Goal: Task Accomplishment & Management: Contribute content

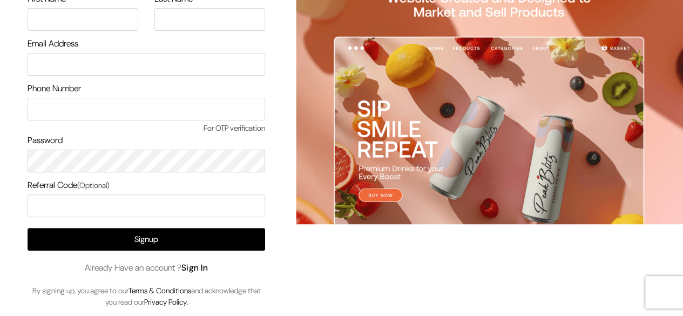
click at [195, 263] on link "Sign In" at bounding box center [194, 267] width 27 height 11
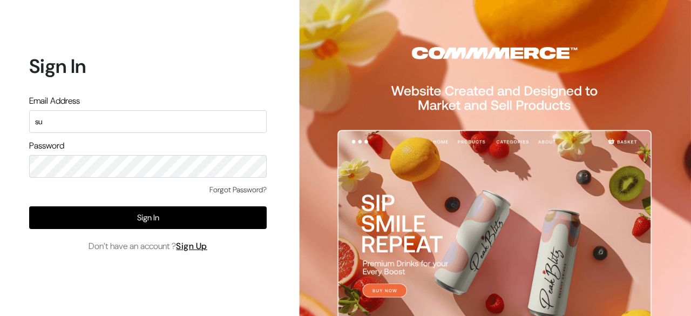
type input "s"
type input "demo@outdocart.in"
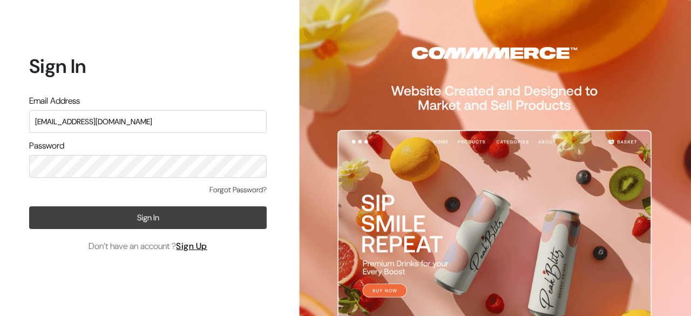
click at [169, 209] on button "Sign In" at bounding box center [147, 217] width 237 height 23
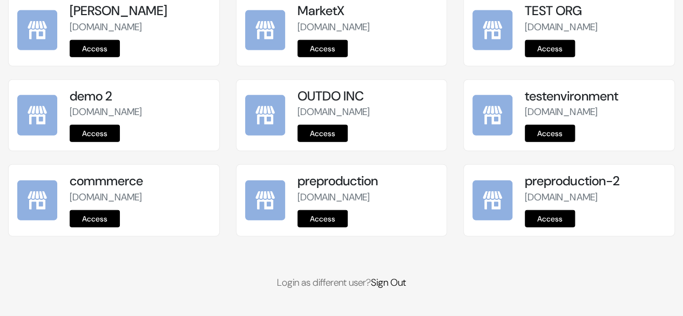
scroll to position [1455, 0]
click at [333, 223] on link "Access" at bounding box center [322, 218] width 50 height 17
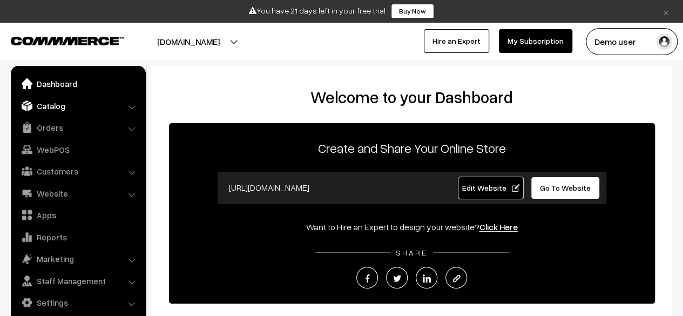
click at [68, 101] on link "Catalog" at bounding box center [77, 105] width 128 height 19
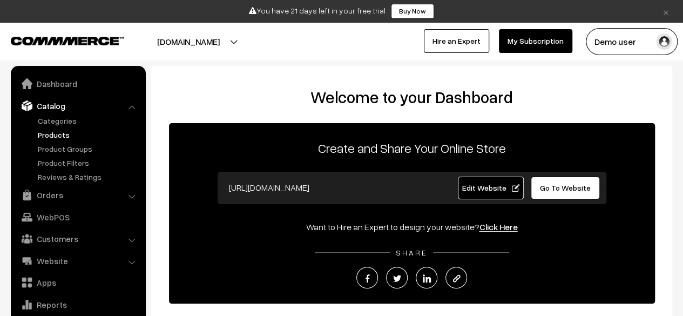
click at [49, 138] on link "Products" at bounding box center [88, 134] width 107 height 11
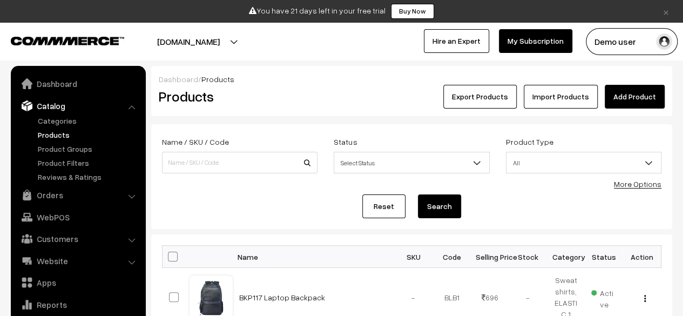
scroll to position [30, 0]
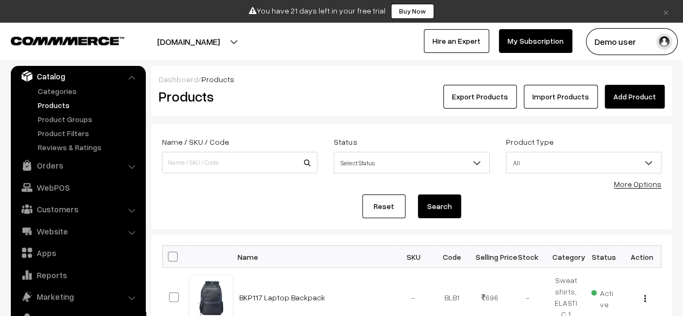
click at [636, 95] on link "Add Product" at bounding box center [634, 97] width 60 height 24
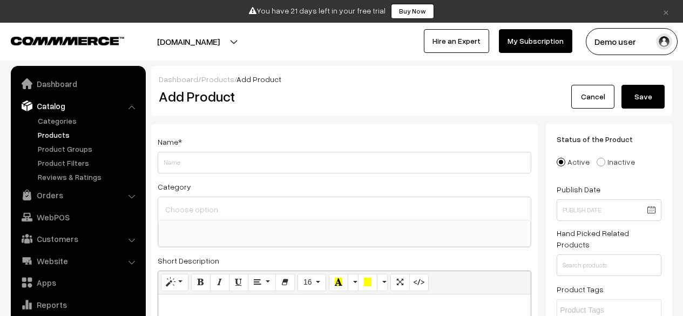
select select
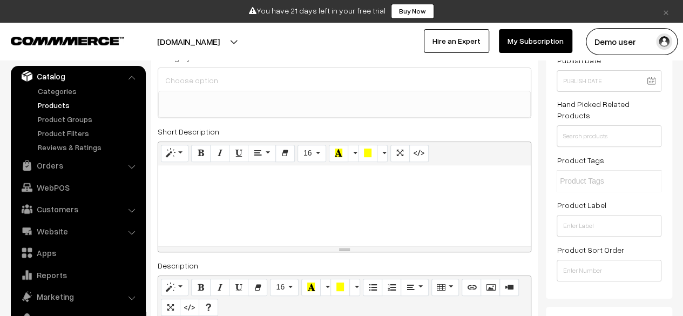
scroll to position [135, 0]
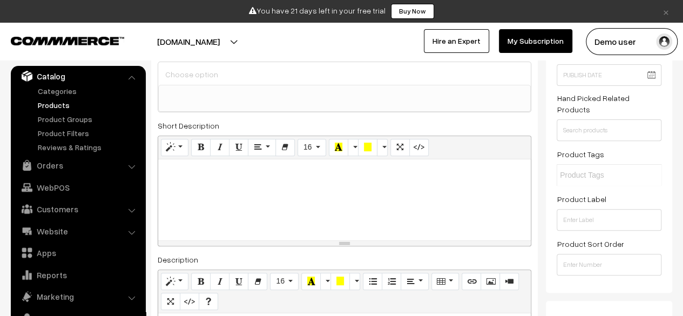
click at [298, 192] on div at bounding box center [344, 199] width 372 height 81
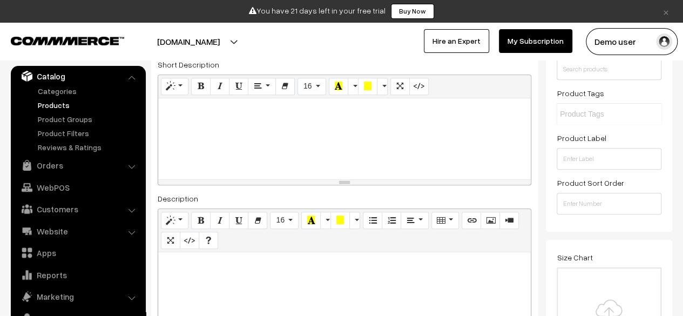
scroll to position [197, 0]
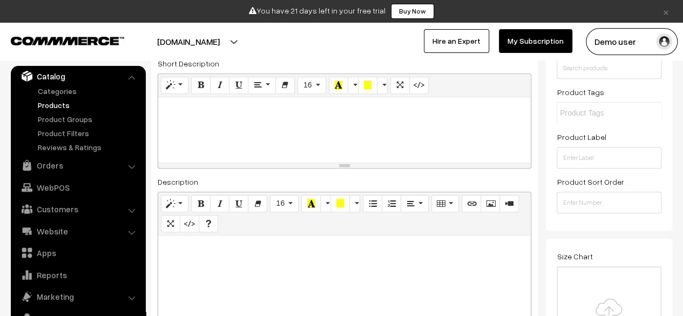
drag, startPoint x: 347, startPoint y: 181, endPoint x: 350, endPoint y: 159, distance: 22.3
click at [350, 163] on div "resize" at bounding box center [344, 165] width 372 height 5
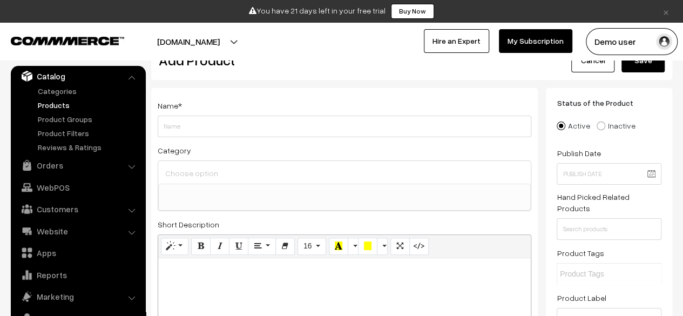
scroll to position [18, 0]
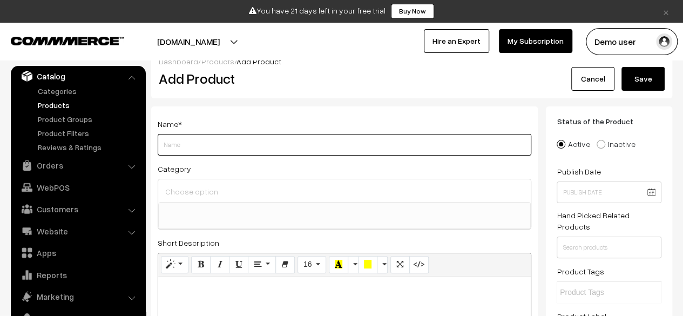
click at [287, 140] on input "Weight" at bounding box center [344, 145] width 373 height 22
type input "Test product - short description field"
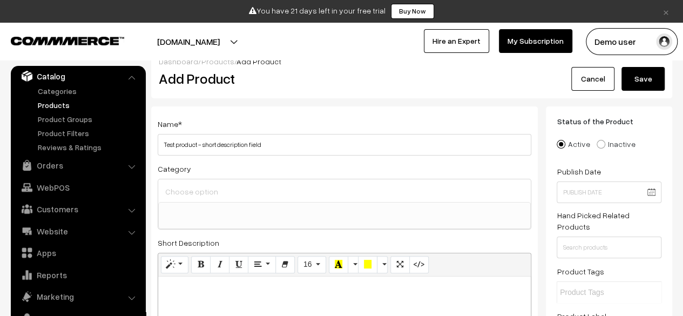
click at [260, 211] on ul at bounding box center [344, 208] width 371 height 13
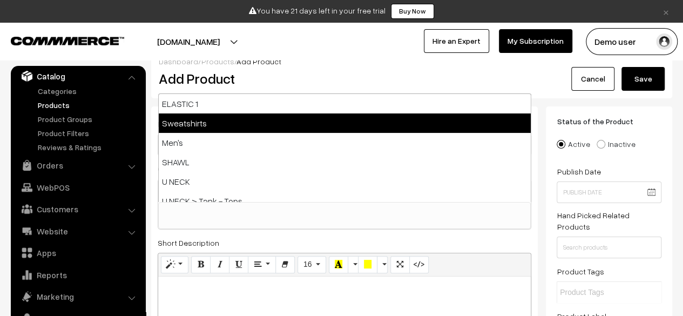
select select "12"
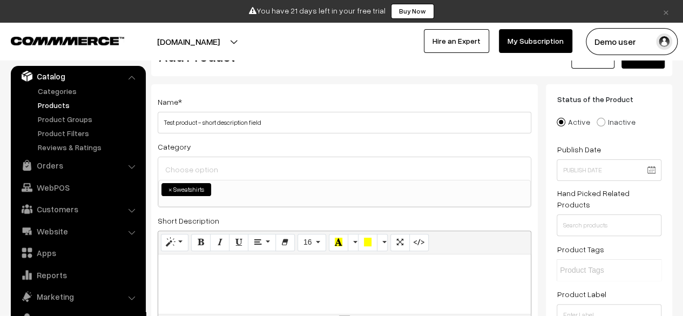
scroll to position [61, 0]
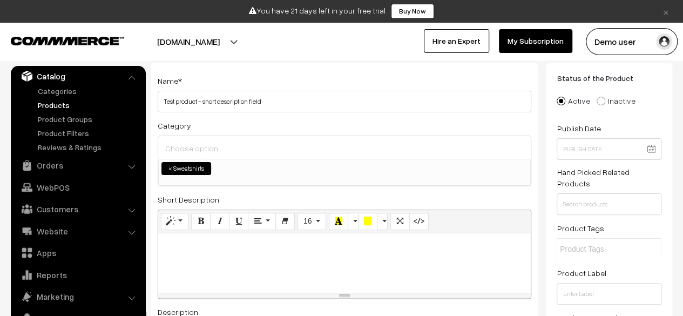
click at [288, 164] on ul "× Sweatshirts" at bounding box center [344, 167] width 371 height 16
click at [301, 166] on ul "× Sweatshirts × SHAWL" at bounding box center [344, 167] width 371 height 16
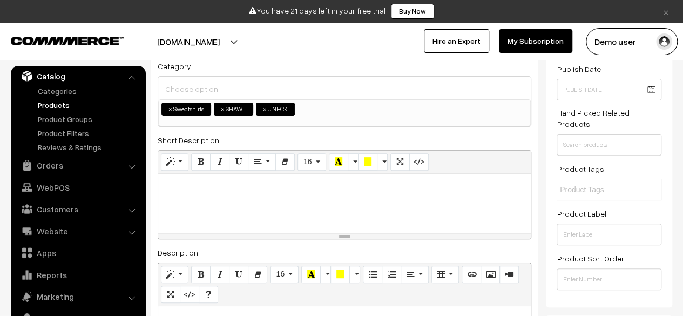
scroll to position [121, 0]
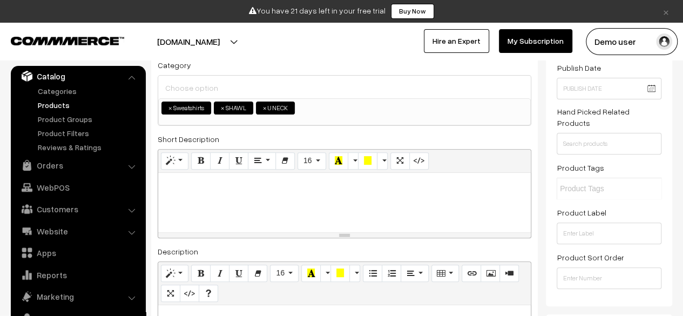
paste div
click at [259, 188] on p at bounding box center [345, 184] width 362 height 13
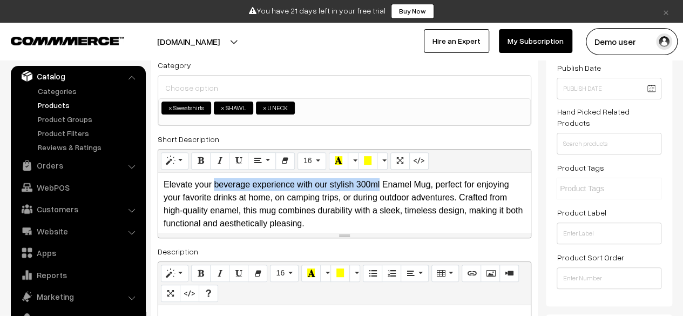
drag, startPoint x: 215, startPoint y: 185, endPoint x: 379, endPoint y: 185, distance: 164.0
click at [379, 185] on p "Elevate your beverage experience with our stylish 300ml Enamel Mug, perfect for…" at bounding box center [345, 204] width 362 height 52
click at [205, 163] on button "Bold (CTRL+B)" at bounding box center [200, 160] width 19 height 17
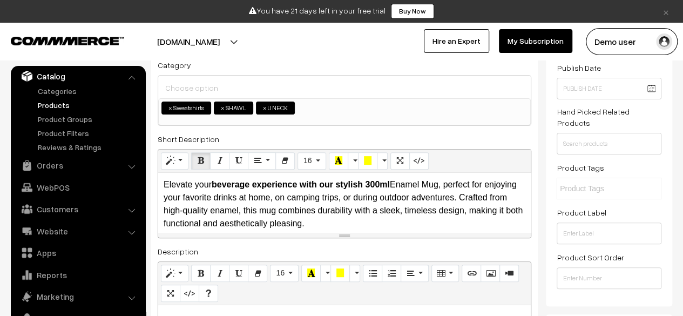
click at [311, 206] on p "Elevate your beverage experience with our stylish 300ml Enamel Mug, perfect for…" at bounding box center [345, 204] width 362 height 52
drag, startPoint x: 310, startPoint y: 210, endPoint x: 401, endPoint y: 207, distance: 91.3
click at [401, 207] on p "Elevate your beverage experience with our stylish 300ml Enamel Mug, perfect for…" at bounding box center [345, 204] width 362 height 52
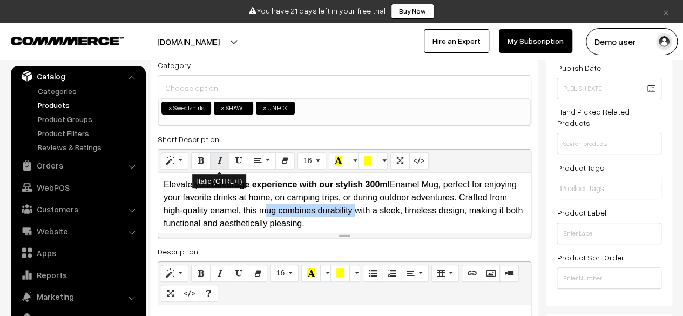
click at [216, 161] on icon "Italic (CTRL+I)" at bounding box center [220, 160] width 8 height 9
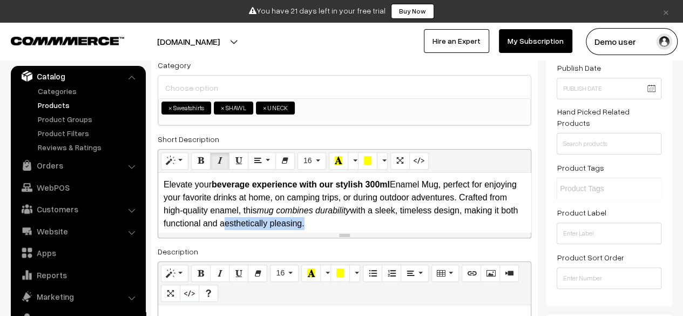
drag, startPoint x: 276, startPoint y: 222, endPoint x: 358, endPoint y: 223, distance: 82.0
click at [358, 223] on p "Elevate your beverage experience with our stylish 300ml Enamel Mug, perfect for…" at bounding box center [345, 204] width 362 height 52
click at [235, 157] on icon "Underline (CTRL+U)" at bounding box center [239, 160] width 8 height 9
click at [350, 208] on icon "mug combines durability" at bounding box center [303, 210] width 93 height 9
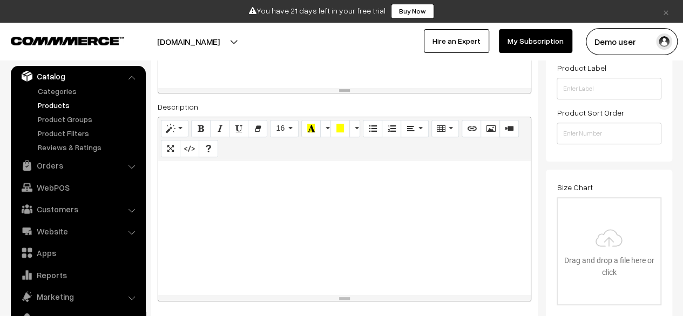
scroll to position [268, 0]
click at [316, 224] on div at bounding box center [344, 226] width 372 height 135
paste div
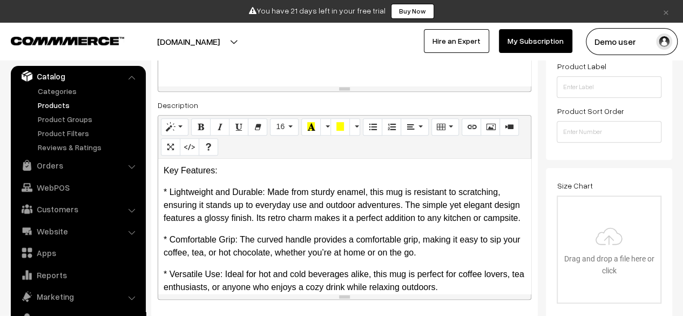
click at [216, 173] on p "Key Features:" at bounding box center [345, 170] width 362 height 13
click at [200, 129] on icon "Bold (CTRL+B)" at bounding box center [201, 126] width 8 height 9
click at [175, 187] on p "* Lightweight and Durable: Made from sturdy enamel, this mug is resistant to sc…" at bounding box center [345, 205] width 362 height 39
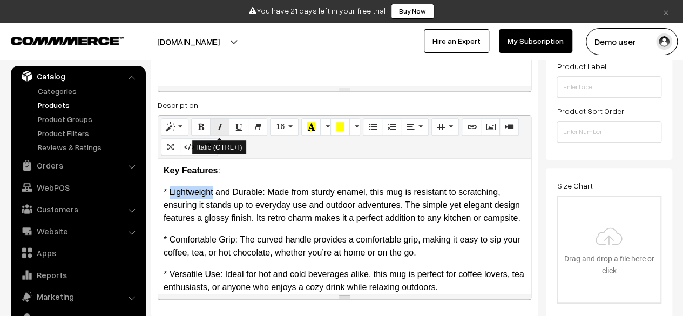
click at [217, 122] on icon "Italic (CTRL+I)" at bounding box center [220, 126] width 8 height 9
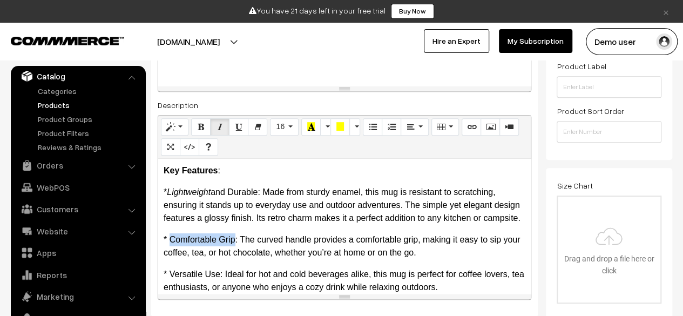
drag, startPoint x: 169, startPoint y: 250, endPoint x: 234, endPoint y: 245, distance: 64.9
click at [234, 245] on div "Key Features : * Lightweight and Durable: Made from sturdy enamel, this mug is…" at bounding box center [344, 226] width 372 height 135
click at [237, 127] on icon "Underline (CTRL+U)" at bounding box center [239, 126] width 8 height 9
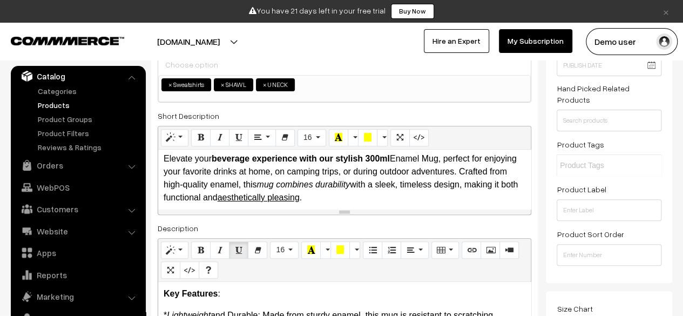
scroll to position [2, 0]
click at [350, 184] on icon "mug combines durability" at bounding box center [303, 185] width 93 height 9
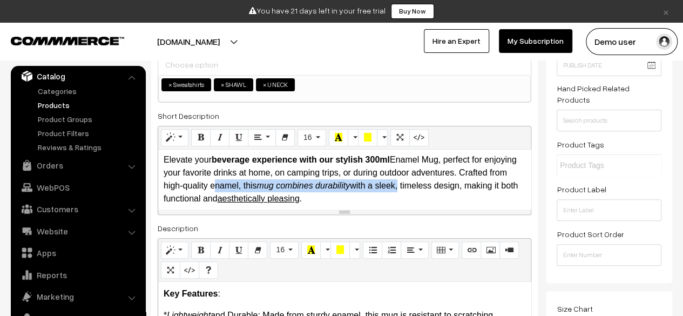
drag, startPoint x: 261, startPoint y: 186, endPoint x: 450, endPoint y: 186, distance: 188.9
click at [450, 186] on p "Elevate your beverage experience with our stylish 300ml Enamel Mug, perfect for…" at bounding box center [345, 179] width 362 height 52
click at [314, 139] on button "16" at bounding box center [311, 137] width 29 height 17
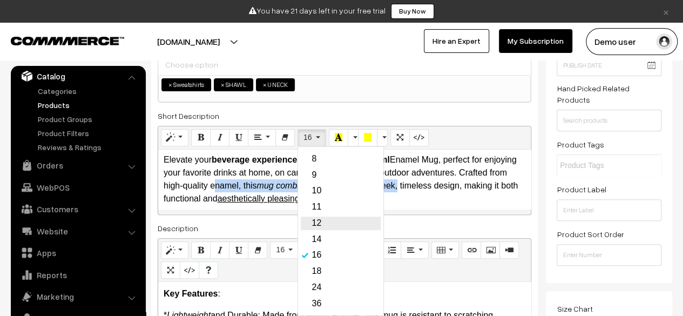
click at [321, 221] on link "12" at bounding box center [341, 222] width 80 height 13
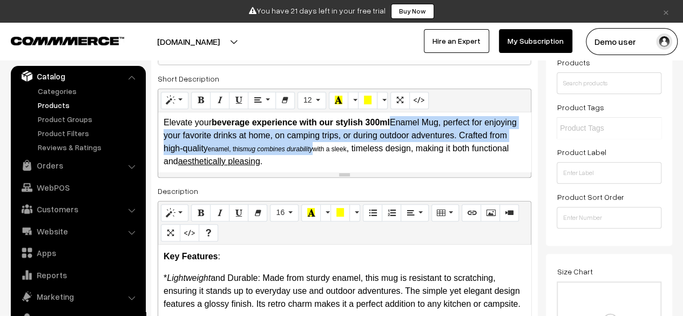
scroll to position [183, 0]
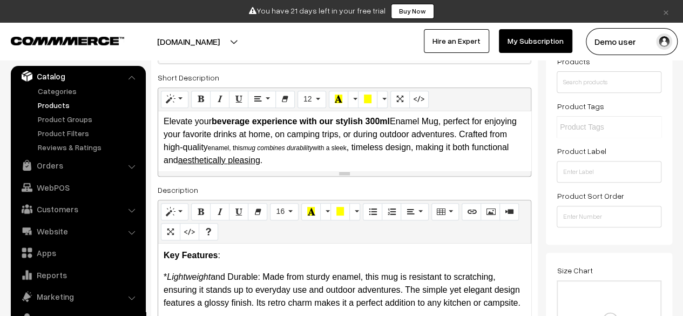
click at [469, 183] on div "Description Normal Quote Code Header 1 Header 2 Header 3 Header 4 Header 5 Head…" at bounding box center [344, 283] width 373 height 201
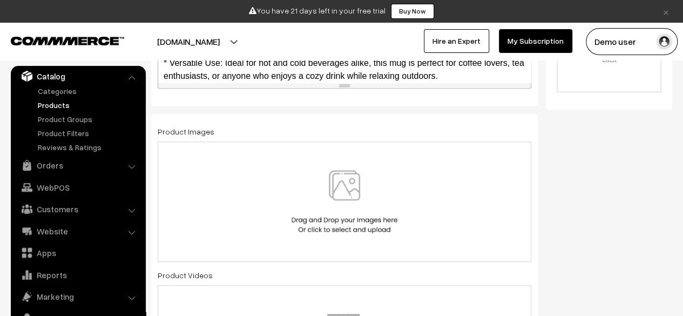
scroll to position [480, 0]
click at [325, 212] on img at bounding box center [344, 200] width 111 height 63
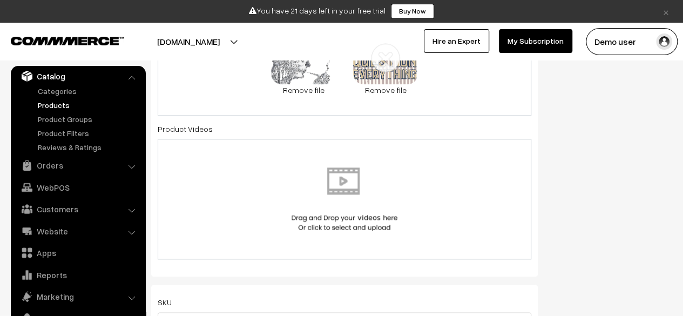
scroll to position [622, 0]
click at [344, 195] on img at bounding box center [344, 197] width 111 height 63
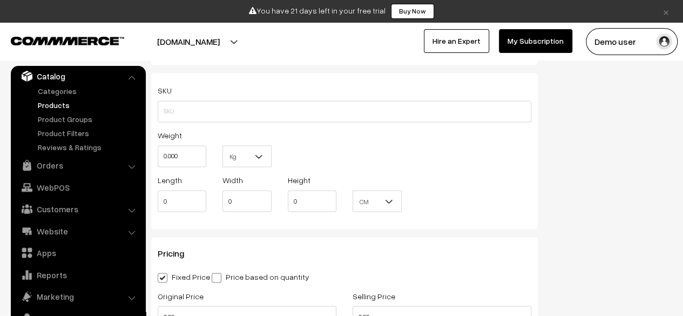
scroll to position [828, 0]
click at [180, 153] on input "0.000" at bounding box center [182, 156] width 49 height 22
click at [180, 153] on input "1" at bounding box center [182, 156] width 49 height 22
type input "10"
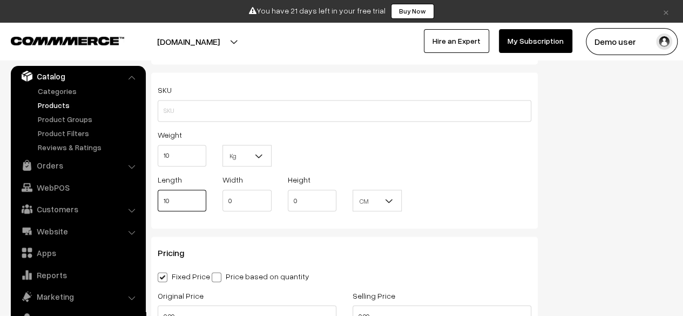
type input "10"
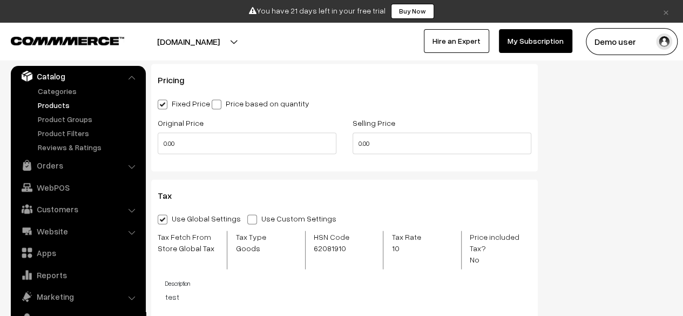
scroll to position [1004, 0]
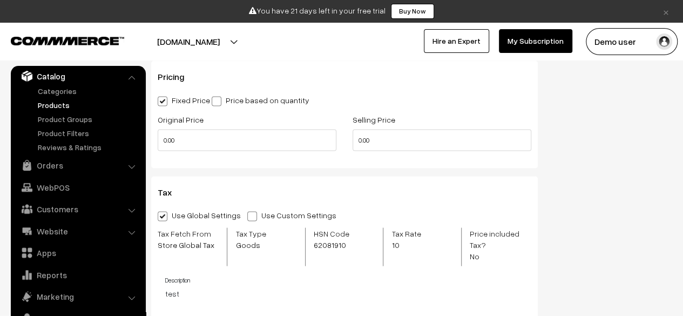
type input "10"
click at [254, 148] on input "0.00" at bounding box center [247, 140] width 179 height 22
type input "2000"
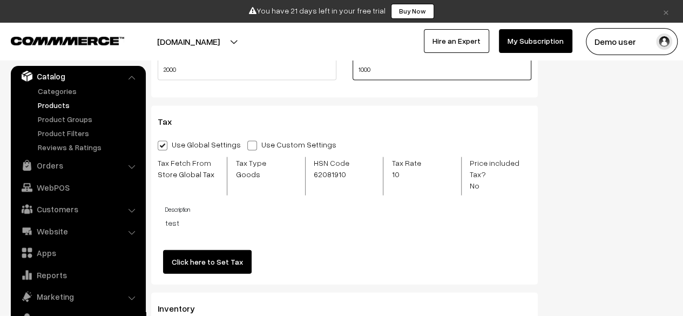
type input "1000"
click at [391, 144] on div "Use Global Settings Use Custom Settings Skip Adding Tax" at bounding box center [344, 144] width 373 height 13
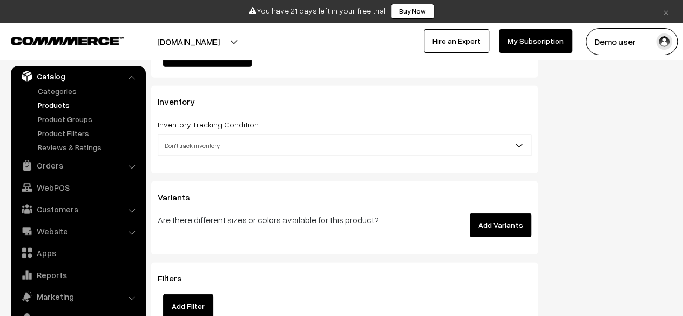
scroll to position [1290, 0]
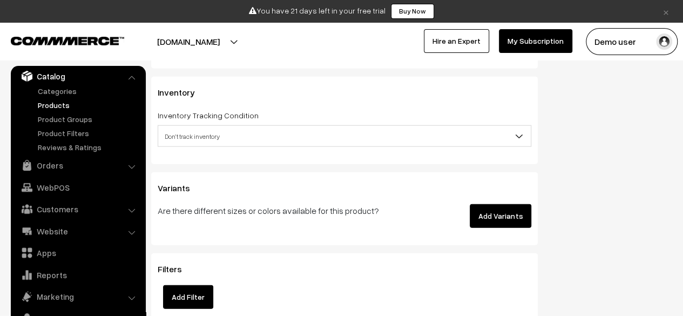
click at [485, 209] on button "Add Variants" at bounding box center [500, 216] width 62 height 24
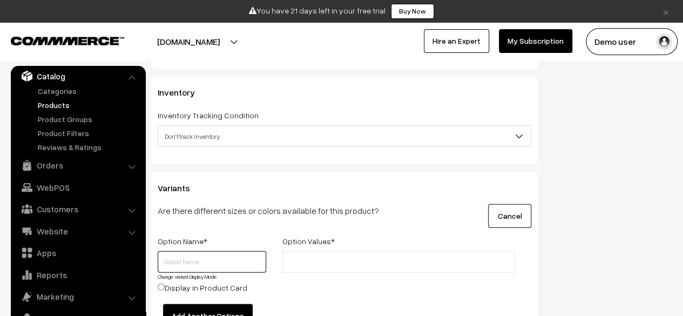
click at [195, 251] on input "text" at bounding box center [212, 262] width 108 height 22
type input "Size"
type input "S"
type input "M"
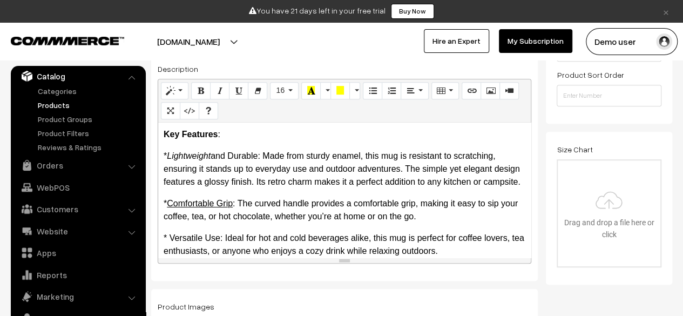
scroll to position [307, 0]
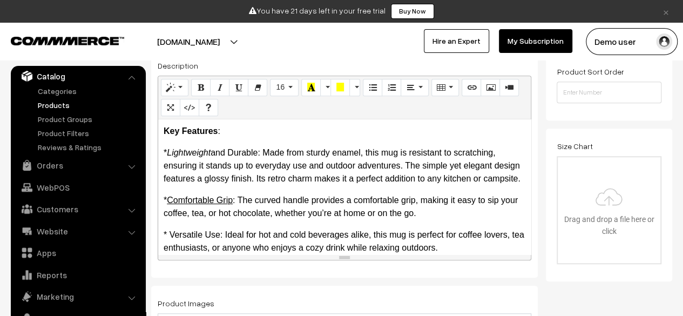
click at [608, 195] on input "file" at bounding box center [608, 210] width 103 height 106
type input "C:\fakepath\photo-1487215078519-e21cc028cb29.webp"
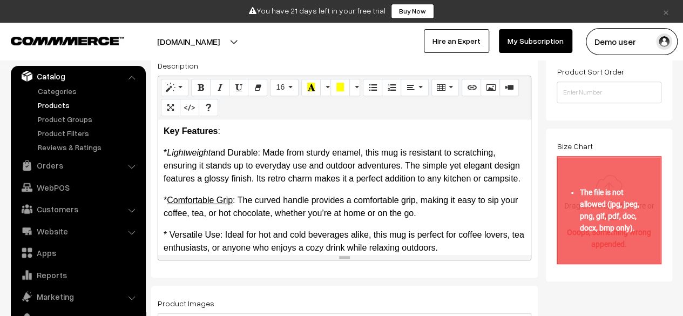
scroll to position [294, 0]
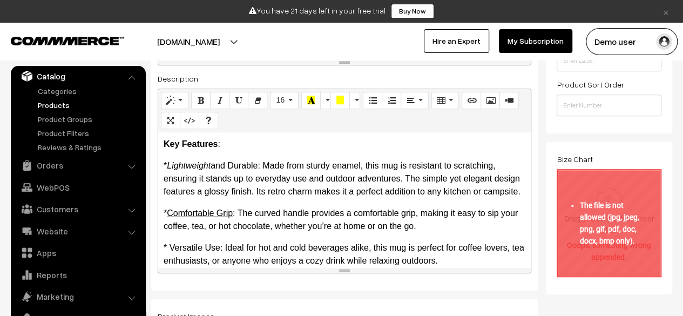
click at [590, 215] on input "file" at bounding box center [608, 223] width 103 height 106
type input "C:\fakepath\1755869404-1ed13ef2fb97a5aee325cf71b9c10e8b-c31f883079e7714ffcc13f5…"
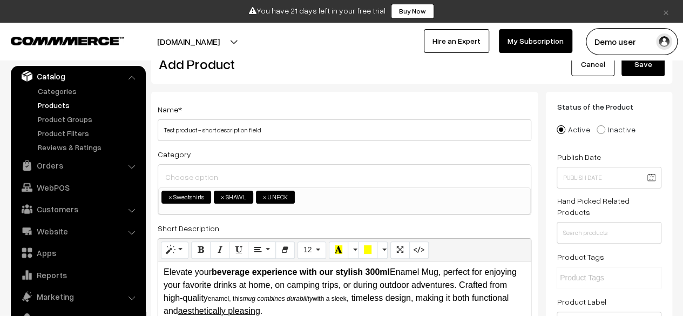
scroll to position [0, 0]
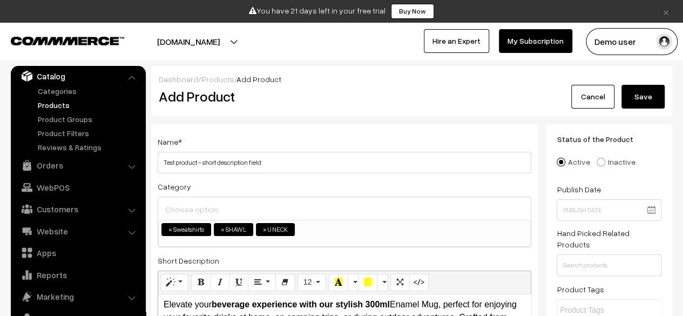
click at [649, 101] on button "Save" at bounding box center [642, 97] width 43 height 24
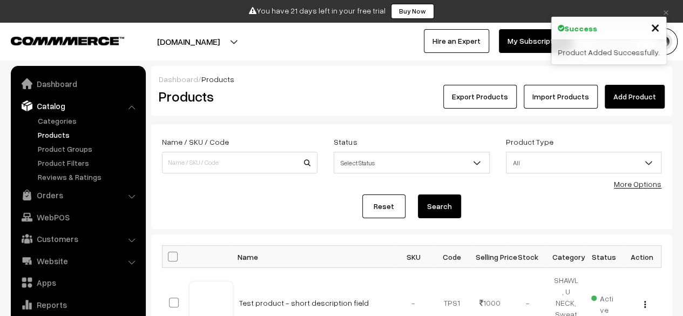
scroll to position [30, 0]
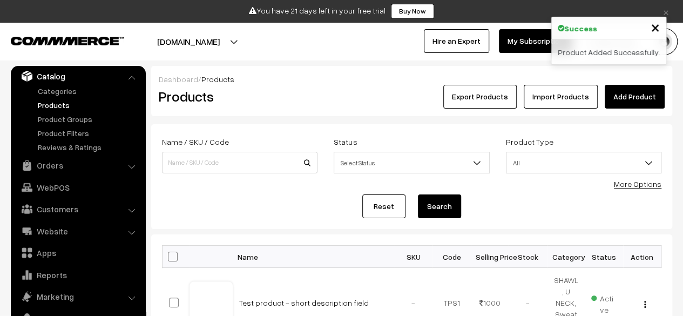
click at [219, 36] on button "[DOMAIN_NAME]" at bounding box center [188, 41] width 138 height 27
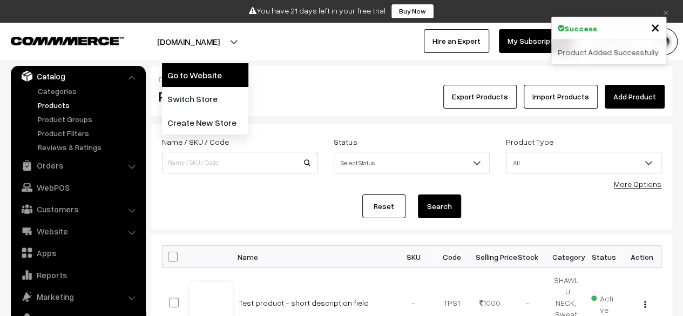
click at [188, 70] on link "Go to Website" at bounding box center [205, 75] width 86 height 24
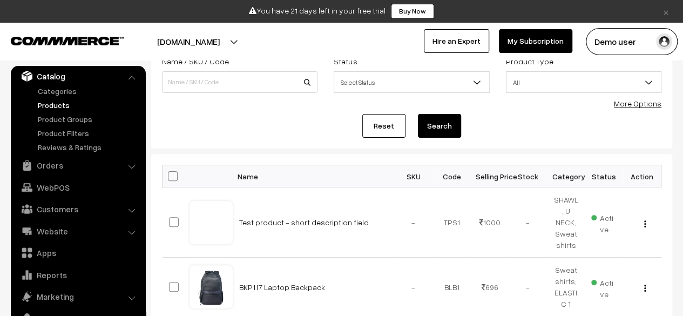
scroll to position [84, 0]
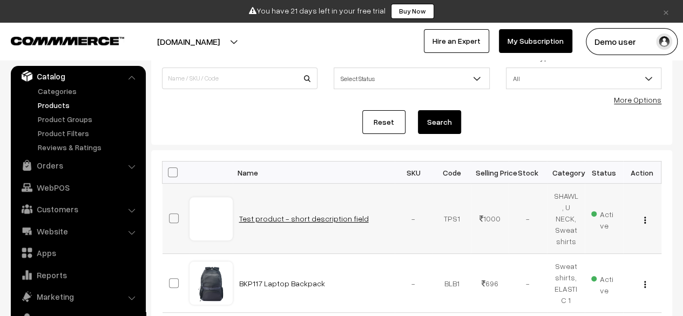
click at [318, 214] on link "Test product - short description field" at bounding box center [304, 218] width 130 height 9
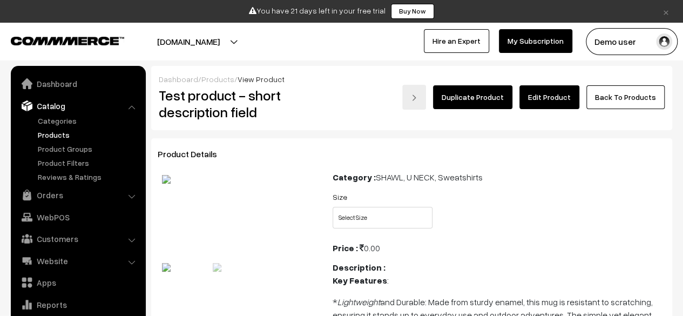
scroll to position [30, 0]
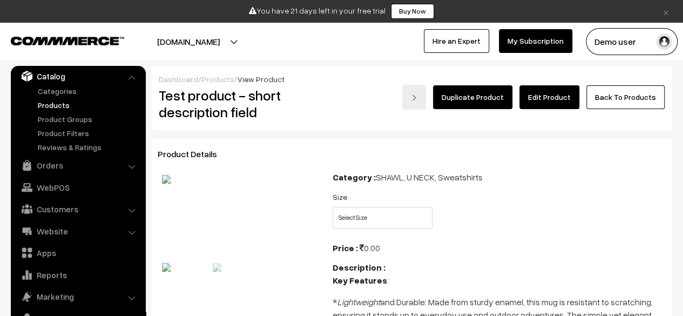
click at [563, 102] on link "Edit Product" at bounding box center [549, 97] width 60 height 24
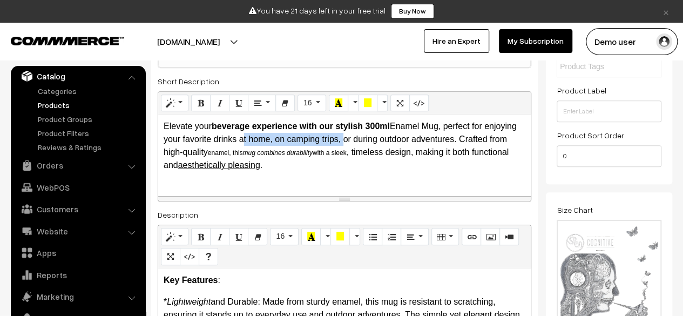
drag, startPoint x: 274, startPoint y: 139, endPoint x: 374, endPoint y: 140, distance: 99.8
click at [374, 140] on p "Elevate your beverage experience with our stylish 300ml Enamel Mug, perfect for…" at bounding box center [345, 146] width 362 height 52
click at [220, 102] on icon "Italic (CTRL+I)" at bounding box center [220, 102] width 8 height 9
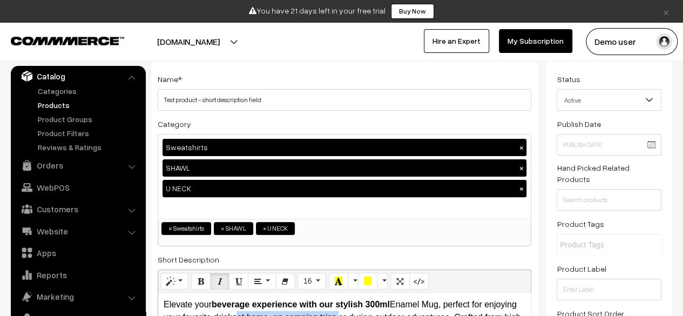
scroll to position [15, 0]
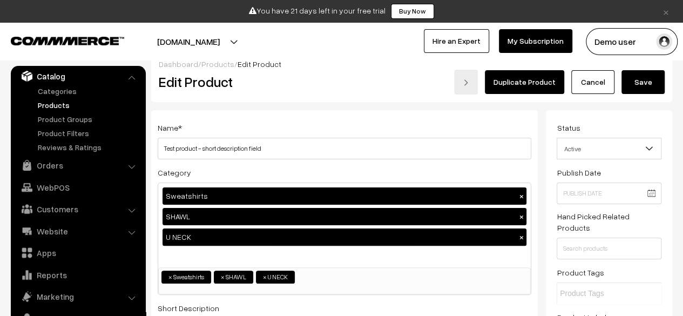
click at [652, 85] on button "Save" at bounding box center [642, 82] width 43 height 24
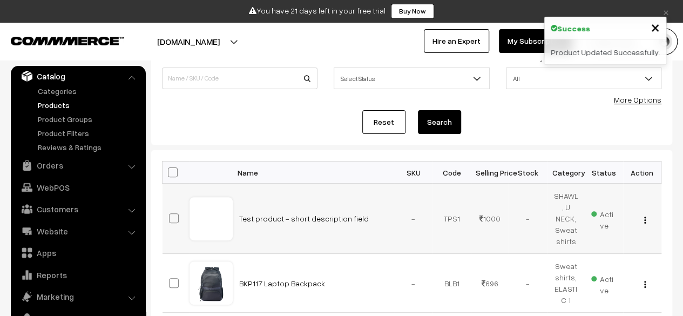
scroll to position [85, 0]
click at [316, 213] on link "Test product - short description field" at bounding box center [304, 217] width 130 height 9
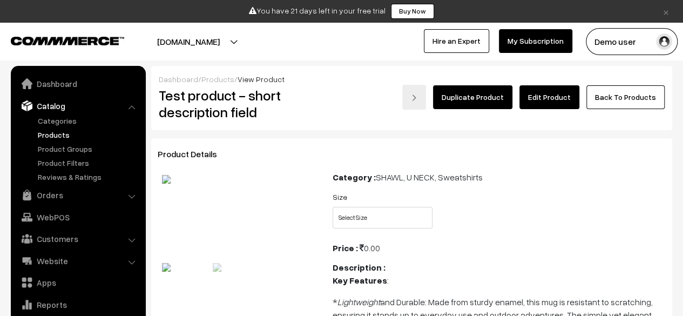
scroll to position [30, 0]
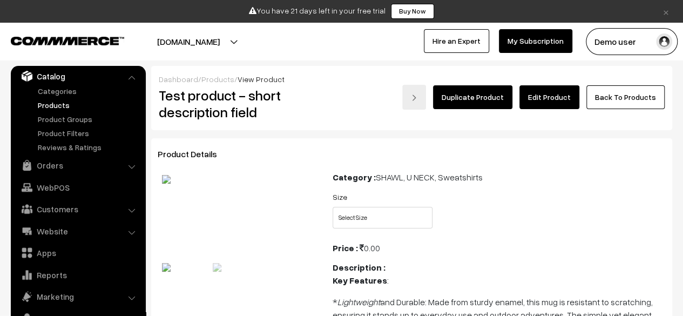
click at [556, 93] on link "Edit Product" at bounding box center [549, 97] width 60 height 24
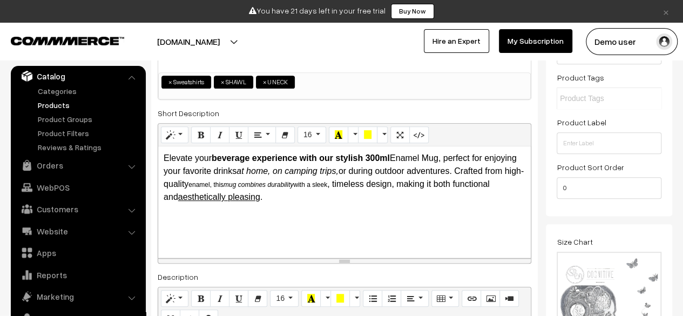
drag, startPoint x: 338, startPoint y: 230, endPoint x: 341, endPoint y: 259, distance: 28.7
click at [341, 259] on div "resize" at bounding box center [344, 260] width 372 height 5
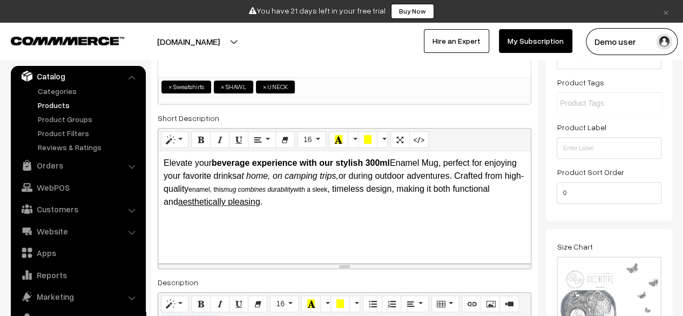
scroll to position [204, 0]
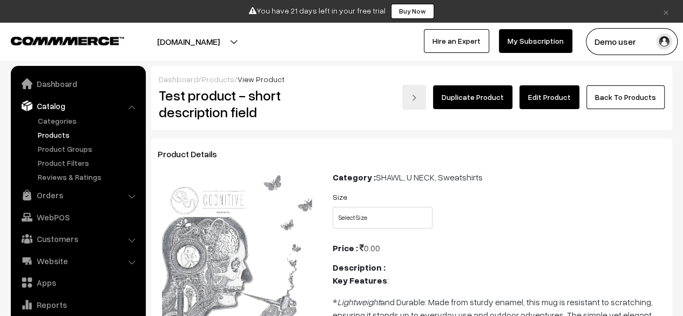
scroll to position [30, 0]
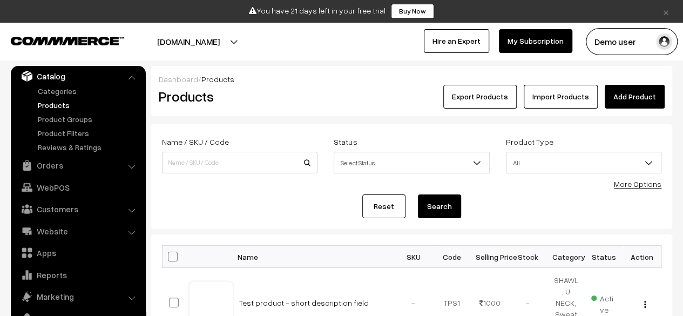
click at [629, 97] on link "Add Product" at bounding box center [634, 97] width 60 height 24
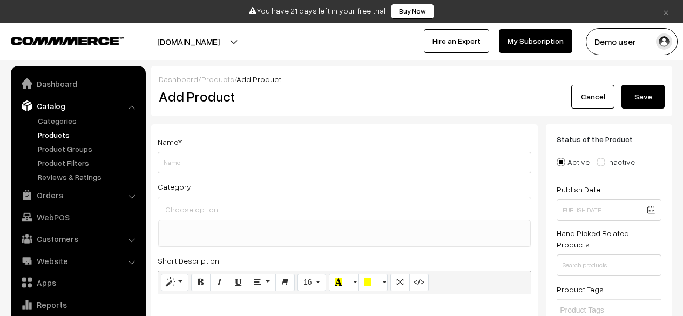
select select
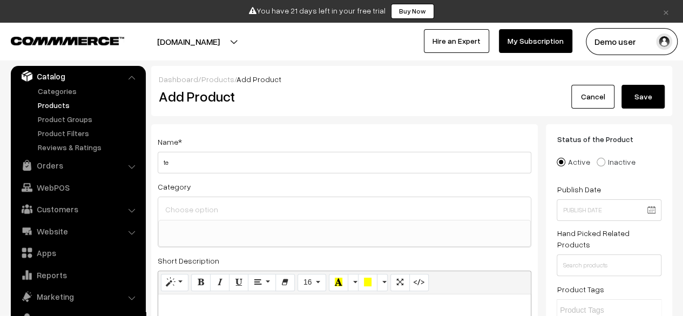
type input "t"
type input "Test product - short description"
click at [260, 227] on ul at bounding box center [344, 226] width 371 height 13
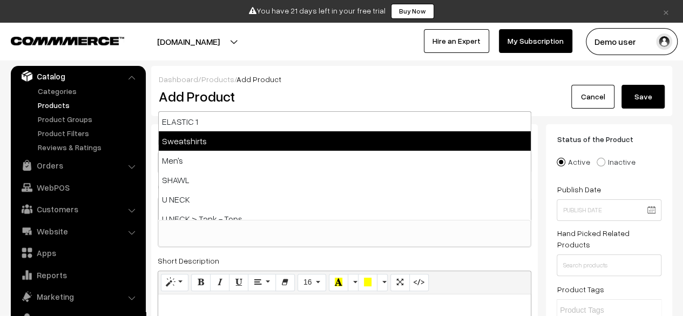
select select "12"
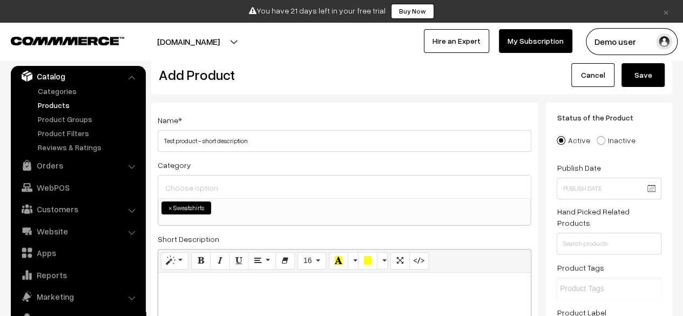
scroll to position [43, 0]
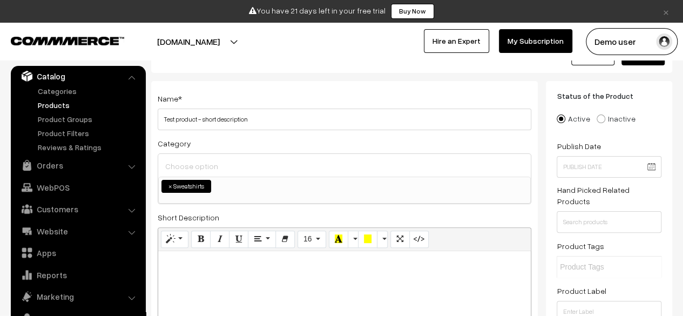
click at [285, 178] on ul "× Sweatshirts" at bounding box center [344, 185] width 371 height 16
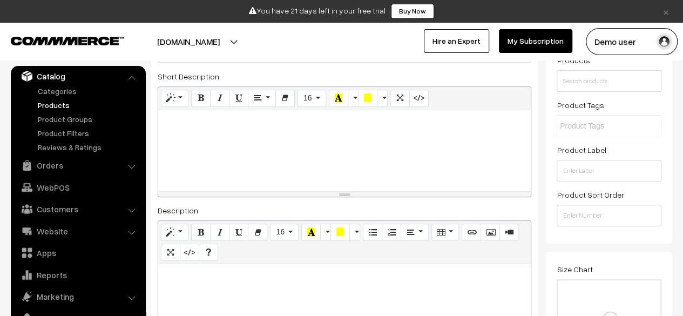
scroll to position [185, 0]
click at [329, 208] on div "Description Normal Quote Code Header 1 Header 2 Header 3 Header 4 Header 5 Head…" at bounding box center [344, 303] width 373 height 201
click at [308, 176] on div at bounding box center [344, 150] width 372 height 81
paste div
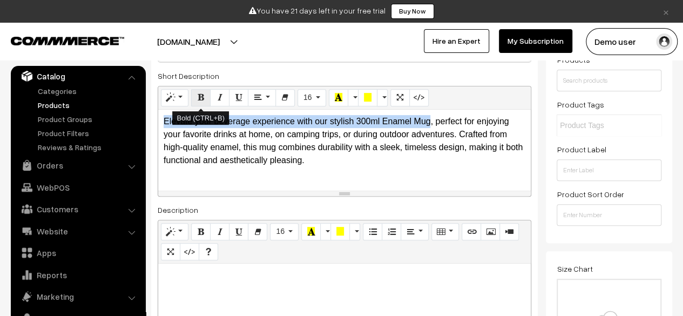
click at [202, 97] on icon "Bold (CTRL+B)" at bounding box center [201, 97] width 8 height 9
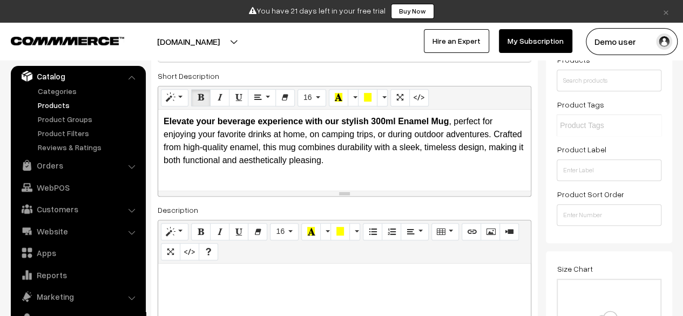
click at [453, 119] on p "Elevate your beverage experience with our stylish 300ml Enamel Mug , perfect fo…" at bounding box center [345, 141] width 362 height 52
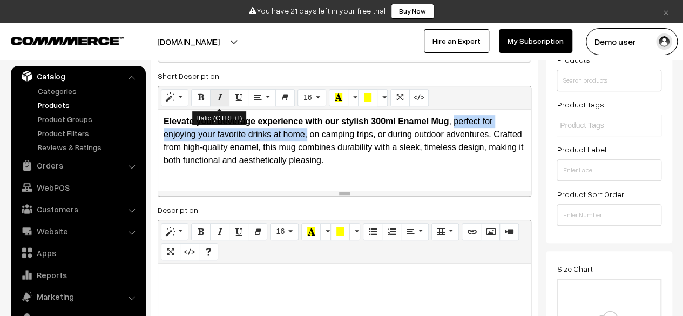
click at [219, 99] on icon "Italic (CTRL+I)" at bounding box center [220, 97] width 8 height 9
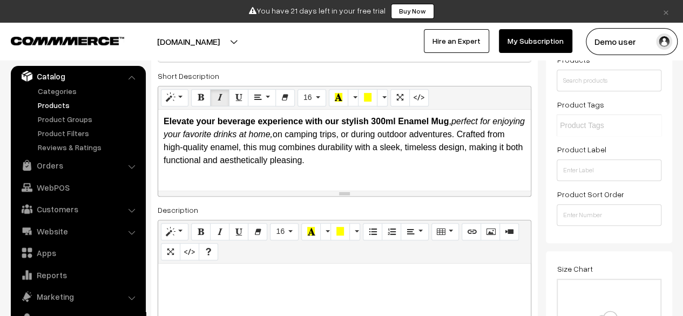
click at [309, 134] on p "Elevate your beverage experience with our stylish 300ml Enamel Mug , perfect fo…" at bounding box center [345, 141] width 362 height 52
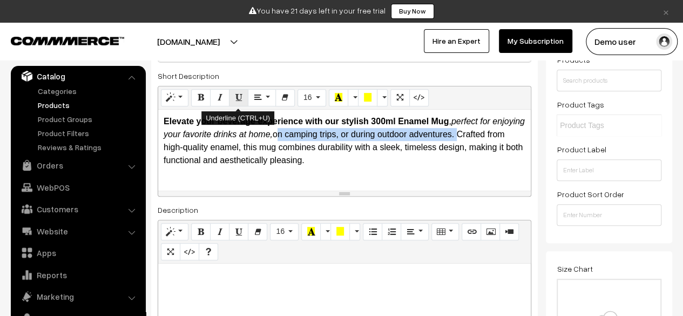
click at [235, 94] on icon "Underline (CTRL+U)" at bounding box center [239, 97] width 8 height 9
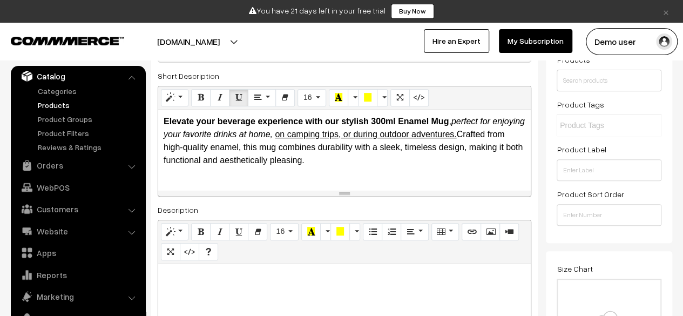
click at [495, 75] on div "Short Description <p><b>Elevate your beverage experience with our stylish 300ml…" at bounding box center [344, 132] width 373 height 127
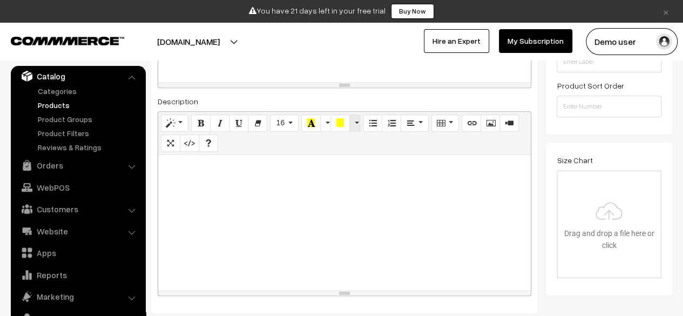
scroll to position [294, 0]
click at [294, 212] on div at bounding box center [344, 221] width 372 height 135
paste div
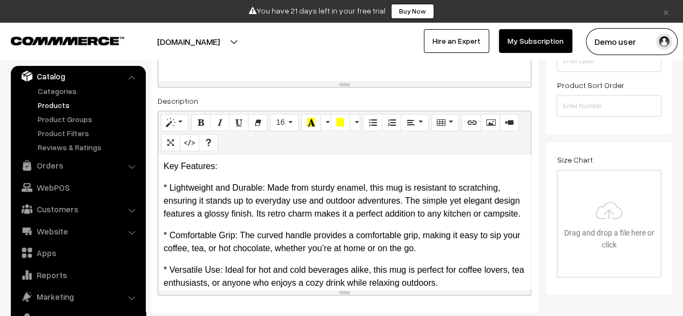
click at [226, 166] on p "Key Features:" at bounding box center [345, 166] width 362 height 13
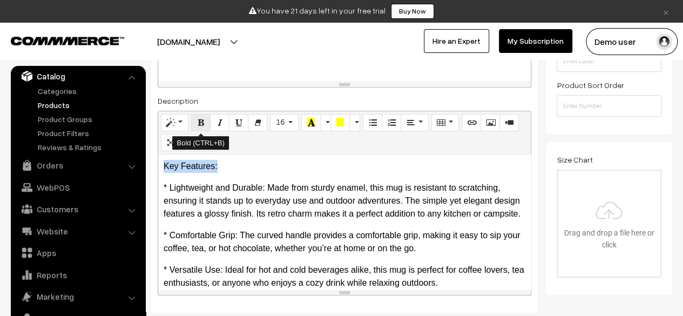
click at [195, 118] on button "Bold (CTRL+B)" at bounding box center [200, 122] width 19 height 17
click at [167, 188] on p "* Lightweight and Durable: Made from sturdy enamel, this mug is resistant to sc…" at bounding box center [345, 200] width 362 height 39
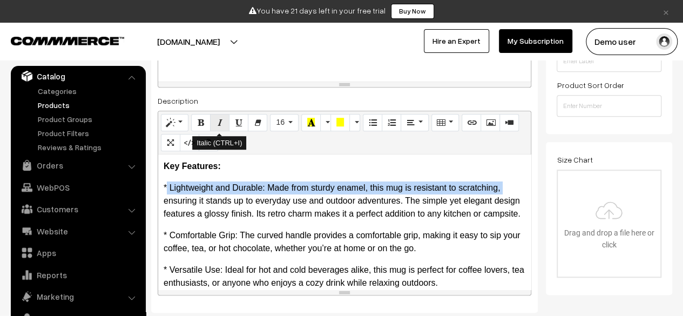
click at [217, 126] on icon "Italic (CTRL+I)" at bounding box center [220, 122] width 8 height 9
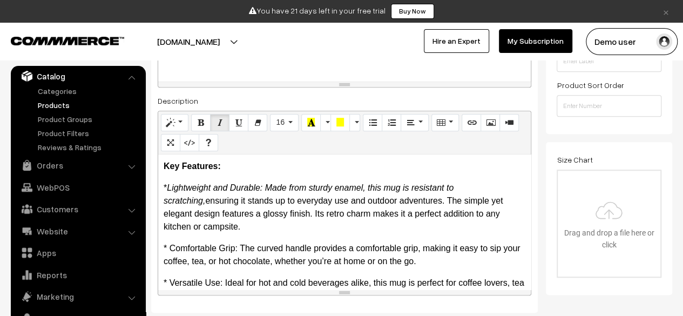
click at [264, 198] on p "* Lightweight and Durable: Made from sturdy enamel, this mug is resistant to sc…" at bounding box center [345, 207] width 362 height 52
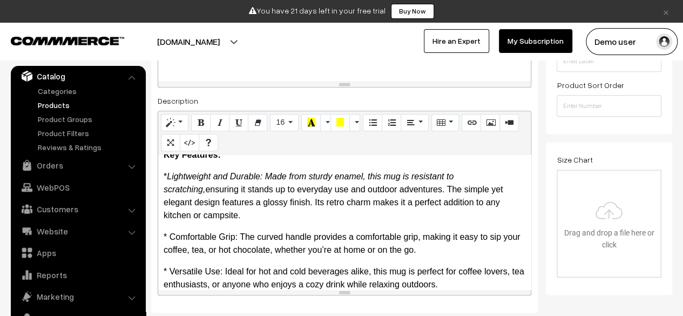
scroll to position [12, 0]
click at [170, 239] on p "* Comfortable Grip: The curved handle provides a comfortable grip, making it ea…" at bounding box center [345, 243] width 362 height 26
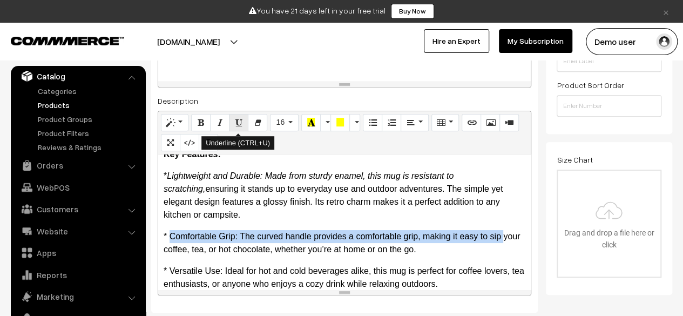
click at [235, 124] on icon "Underline (CTRL+U)" at bounding box center [239, 122] width 8 height 9
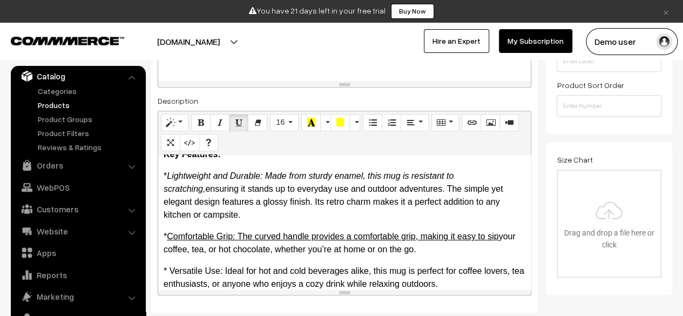
click at [356, 100] on div "Description Normal Quote Code Header 1 Header 2 Header 3 Header 4 Header 5 Head…" at bounding box center [344, 194] width 373 height 201
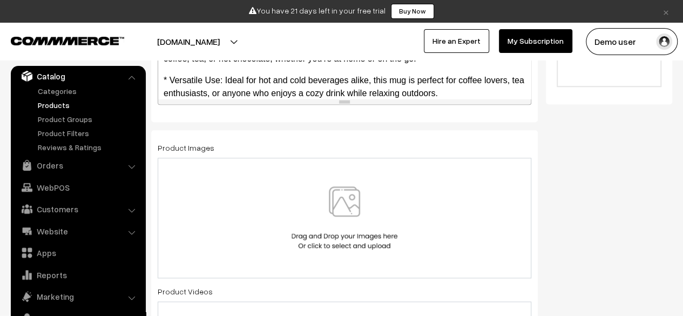
scroll to position [485, 0]
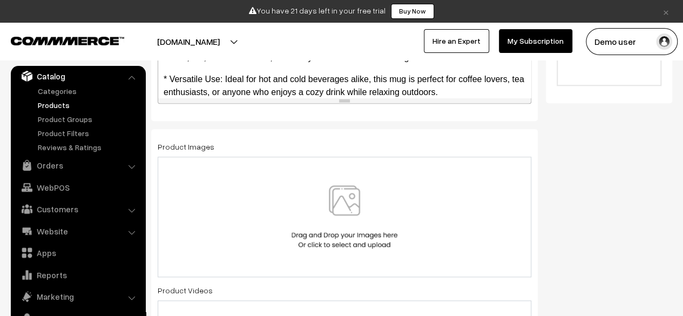
click at [310, 202] on img at bounding box center [344, 216] width 111 height 63
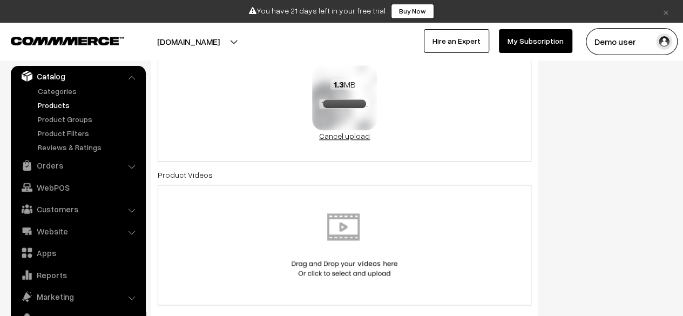
scroll to position [598, 0]
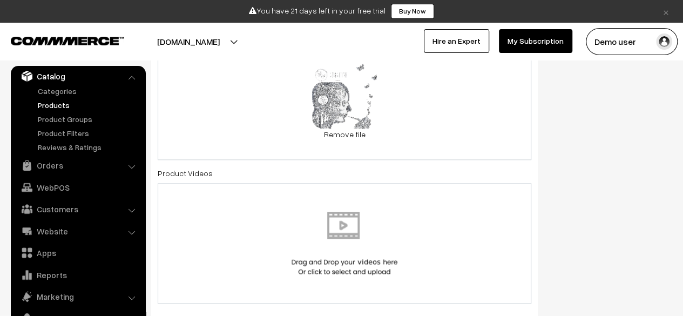
click at [289, 233] on img at bounding box center [344, 243] width 111 height 63
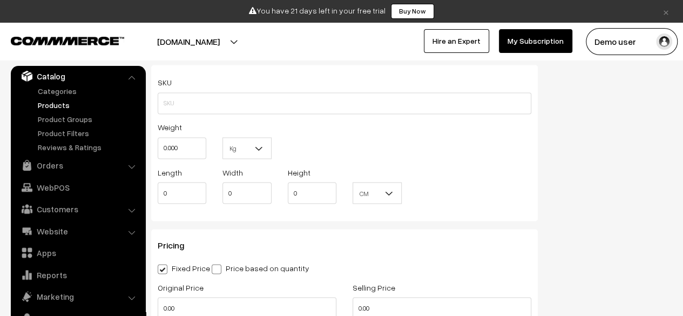
scroll to position [859, 0]
click at [201, 152] on input "0.000" at bounding box center [182, 147] width 49 height 22
click at [201, 152] on input "1" at bounding box center [182, 147] width 49 height 22
type input "10"
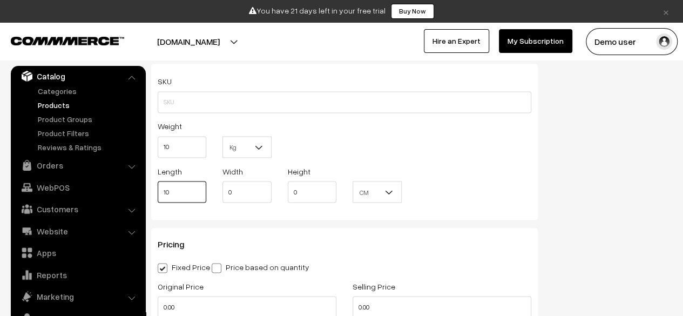
type input "10"
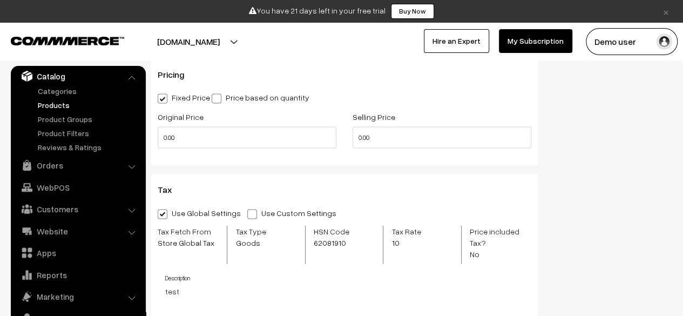
scroll to position [1028, 0]
type input "10"
click at [217, 142] on input "0.00" at bounding box center [247, 137] width 179 height 22
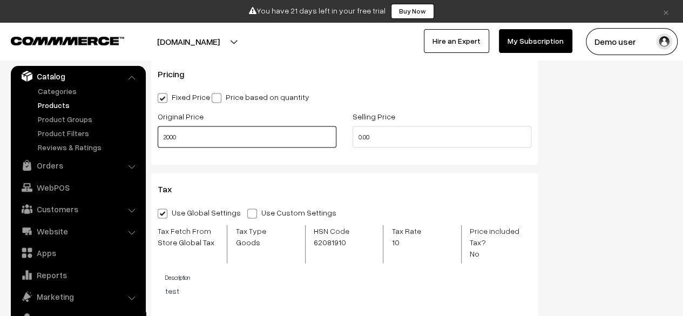
type input "2000"
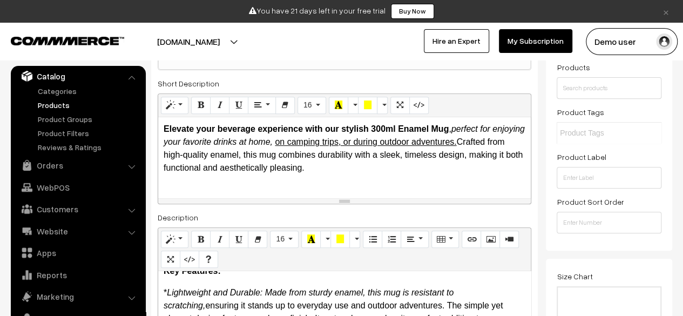
scroll to position [0, 0]
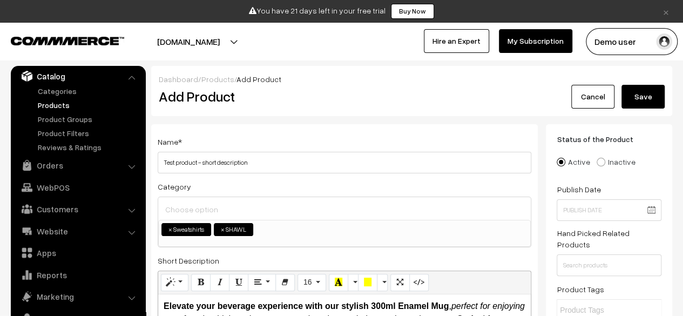
type input "1000"
click at [650, 99] on button "Save" at bounding box center [642, 97] width 43 height 24
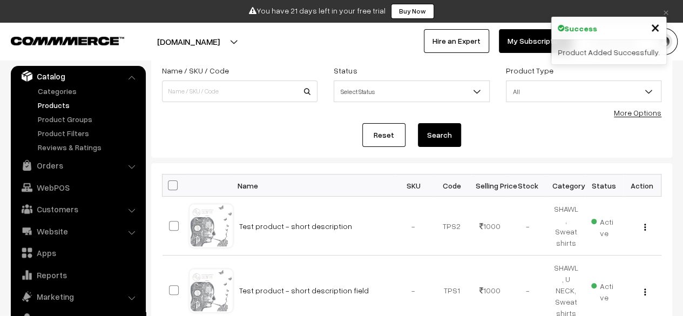
scroll to position [74, 0]
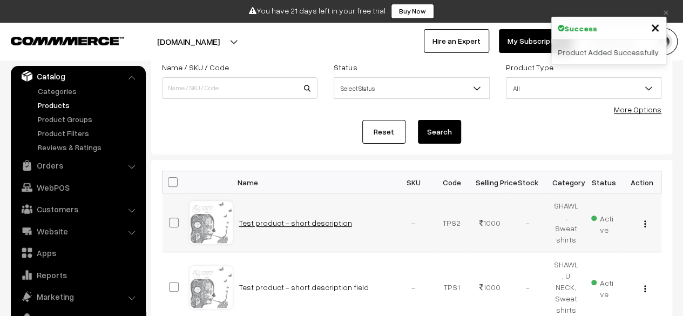
click at [288, 218] on link "Test product - short description" at bounding box center [295, 222] width 113 height 9
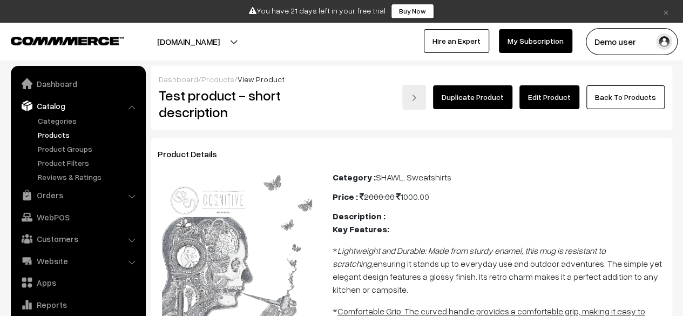
scroll to position [30, 0]
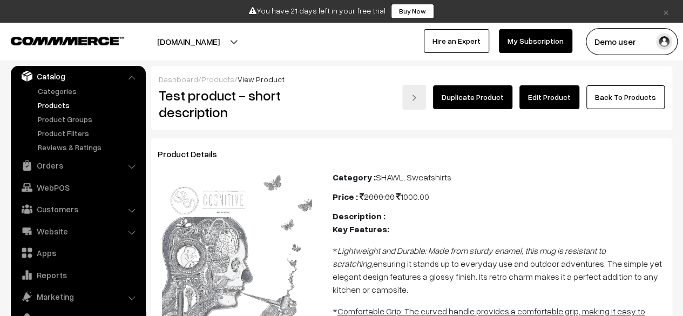
click at [556, 93] on link "Edit Product" at bounding box center [549, 97] width 60 height 24
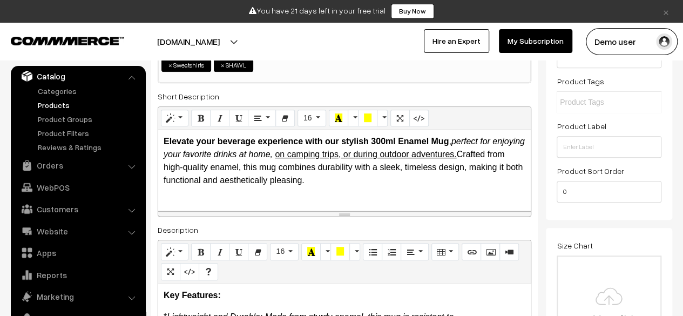
scroll to position [196, 0]
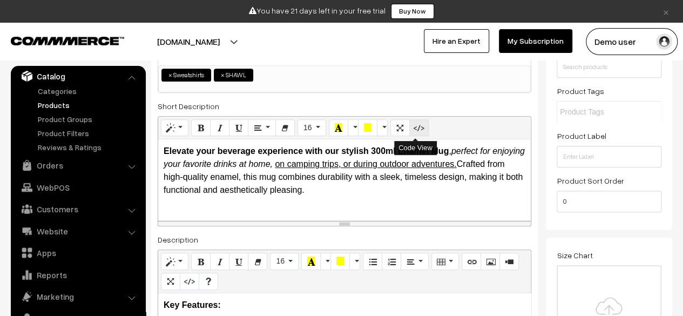
click at [415, 132] on icon "Code View" at bounding box center [419, 127] width 8 height 9
type textarea "<p><b>Elevate your beverage experience with our stylish 300ml Enamel Mug</b>, <…"
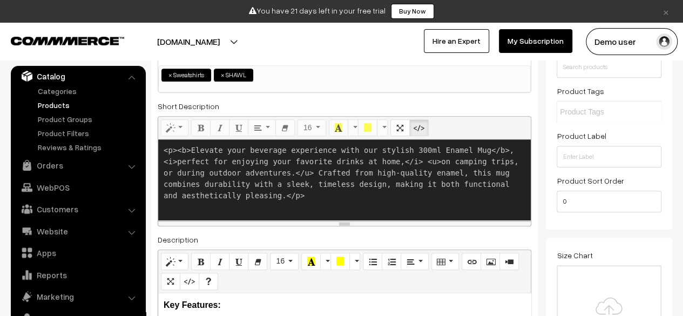
click at [383, 191] on textarea "<p><b>Elevate your beverage experience with our stylish 300ml Enamel Mug</b>, <…" at bounding box center [344, 179] width 372 height 81
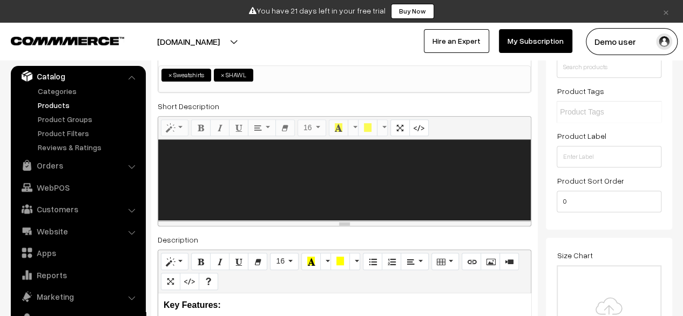
paste textarea "<!DOCTYPE html> <html lang="en"> <head> <meta charset="UTF-8"> <title>Enamel Mu…"
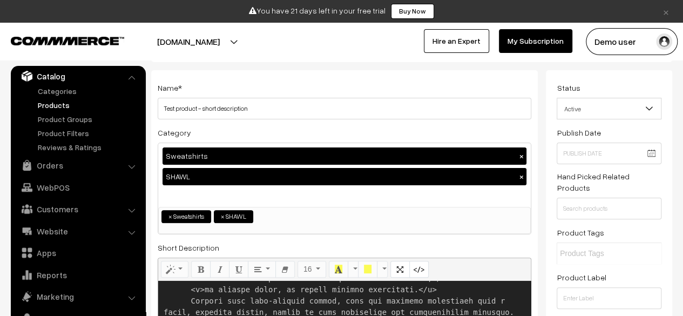
scroll to position [0, 0]
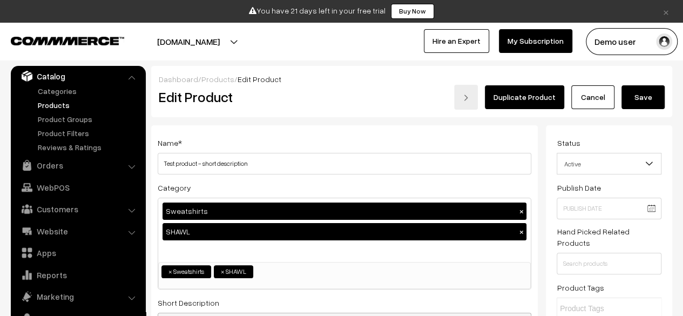
type textarea "<!DOCTYPE html> <html lang="en"> <head> <meta charset="UTF-8"> <title>Enamel Mu…"
click at [645, 104] on button "Save" at bounding box center [642, 97] width 43 height 24
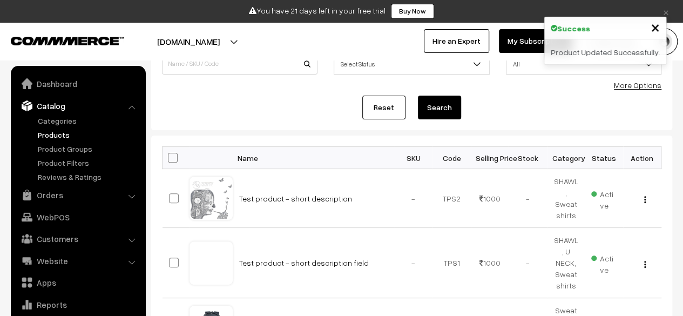
scroll to position [30, 0]
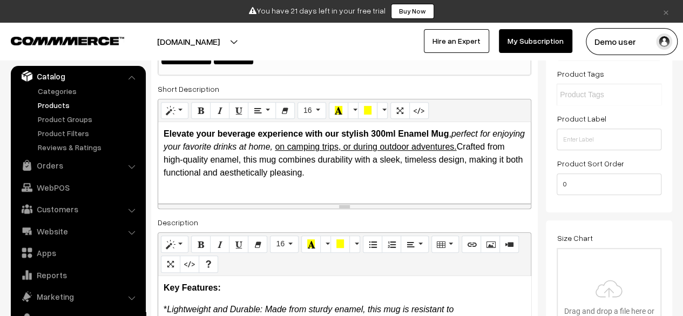
scroll to position [214, 0]
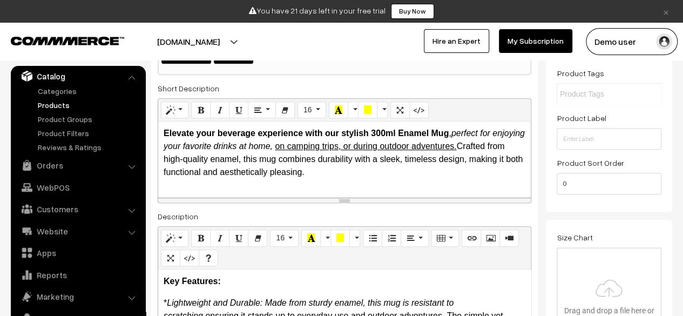
drag, startPoint x: 344, startPoint y: 205, endPoint x: 345, endPoint y: 199, distance: 6.0
click at [345, 200] on div "resize" at bounding box center [344, 200] width 11 height 1
click at [509, 209] on div "Description Normal Quote Code Header 1 Header 2 Header 3 Header 4 Header 5 Head…" at bounding box center [344, 309] width 373 height 201
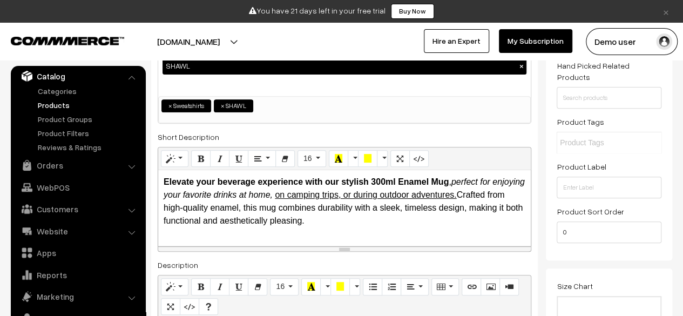
scroll to position [165, 0]
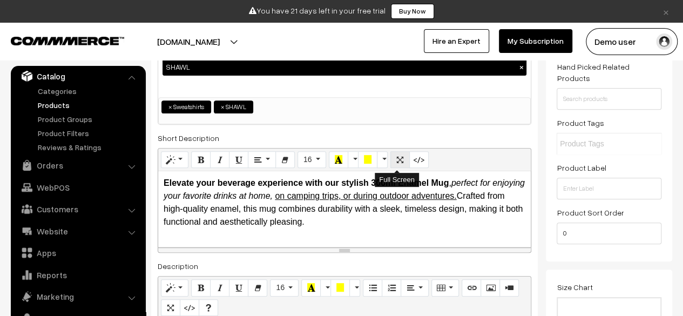
click at [396, 159] on icon "Full Screen" at bounding box center [400, 159] width 8 height 9
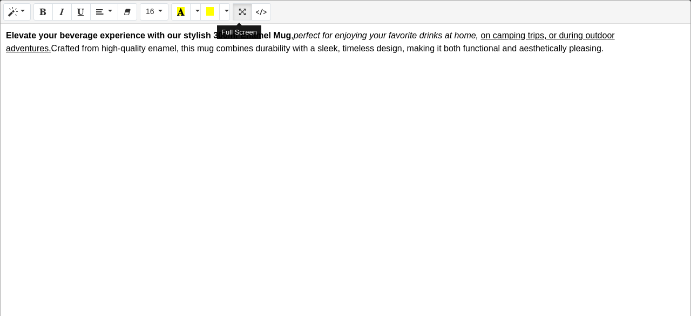
click at [241, 12] on icon "Full Screen" at bounding box center [243, 11] width 8 height 9
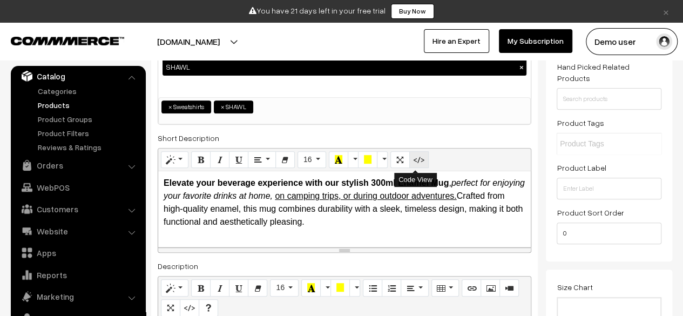
click at [419, 156] on button "Code View" at bounding box center [418, 159] width 19 height 17
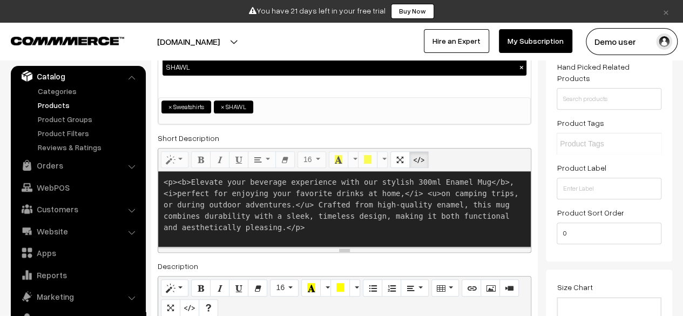
click at [383, 223] on textarea "<p><b>Elevate your beverage experience with our stylish 300ml Enamel Mug</b>, <…" at bounding box center [344, 209] width 372 height 76
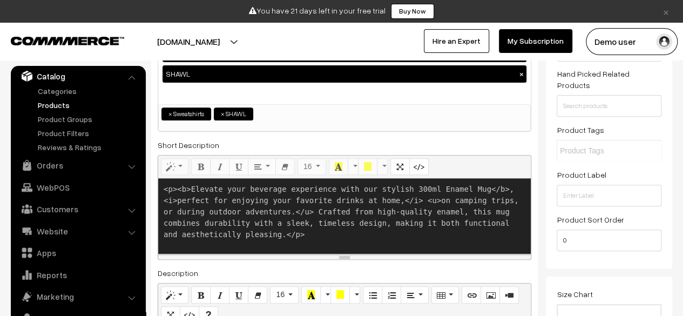
scroll to position [158, 0]
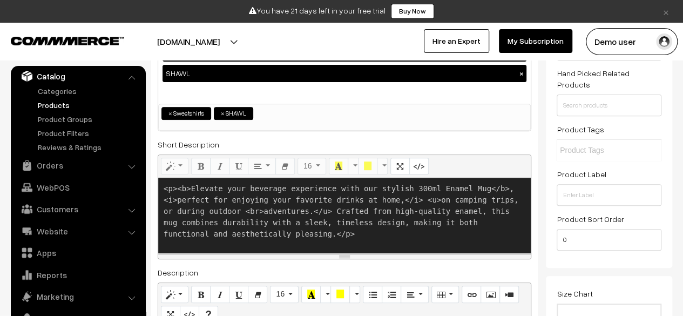
paste textarea "<br>"
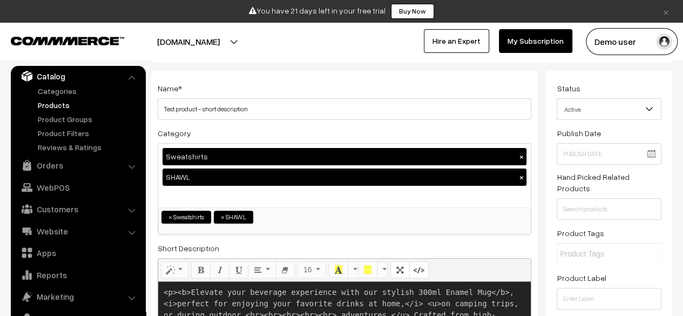
scroll to position [0, 0]
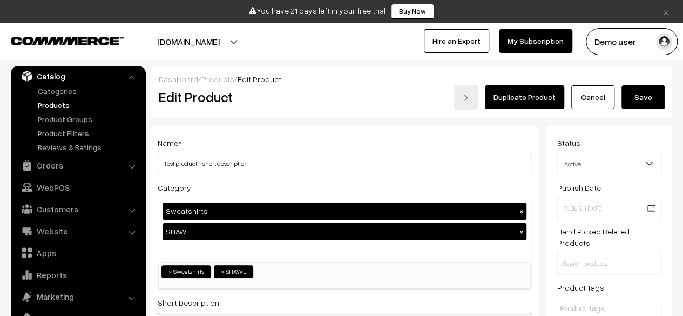
type textarea "<p><b>Elevate your beverage experience with our stylish 300ml Enamel Mug</b>, <…"
click at [645, 100] on button "Save" at bounding box center [642, 97] width 43 height 24
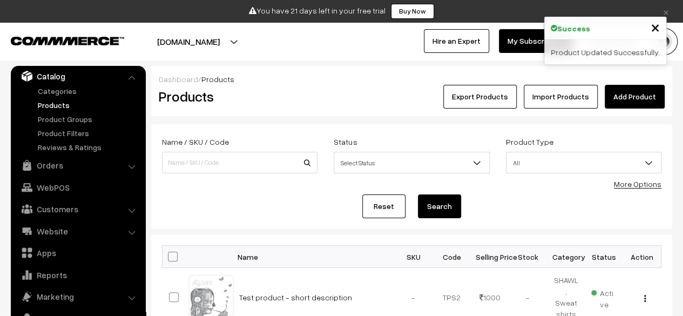
scroll to position [74, 0]
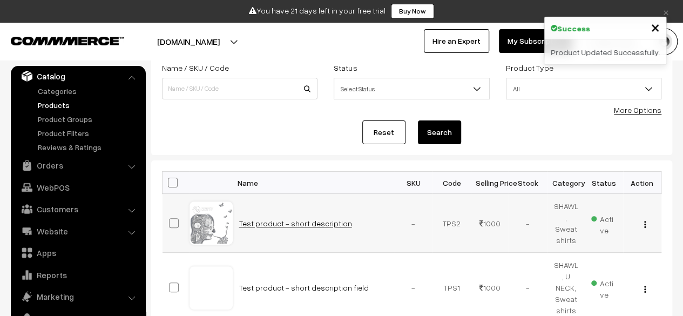
click at [267, 221] on link "Test product - short description" at bounding box center [295, 223] width 113 height 9
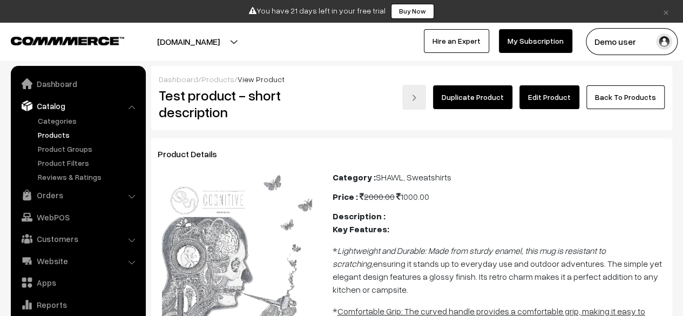
scroll to position [30, 0]
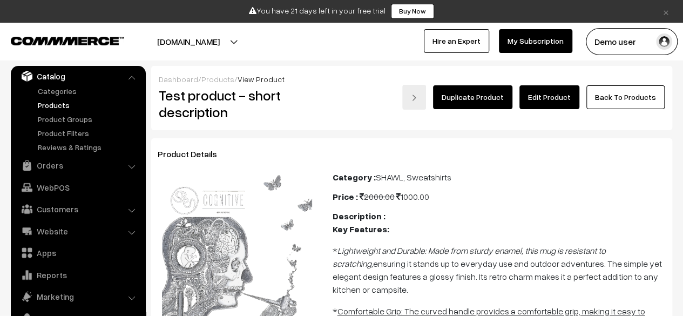
click at [531, 99] on link "Edit Product" at bounding box center [549, 97] width 60 height 24
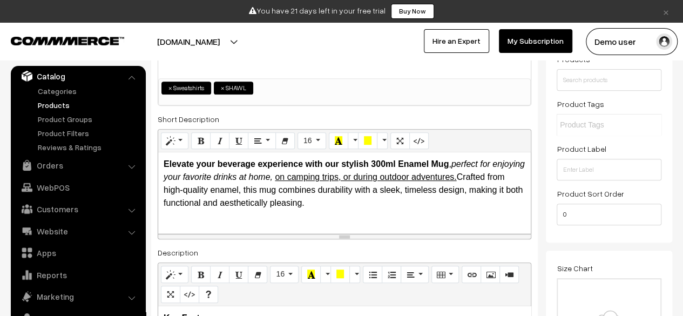
scroll to position [177, 0]
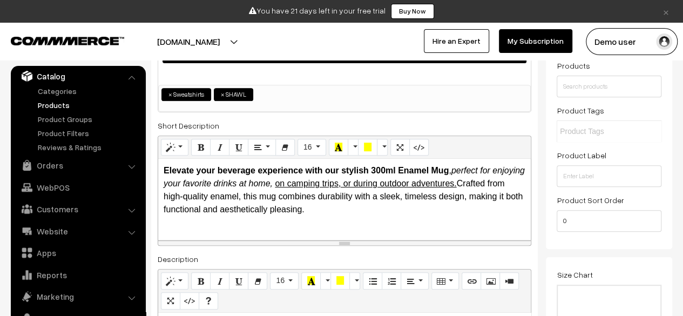
click at [276, 181] on icon "perfect for enjoying your favorite drinks at home," at bounding box center [344, 177] width 361 height 22
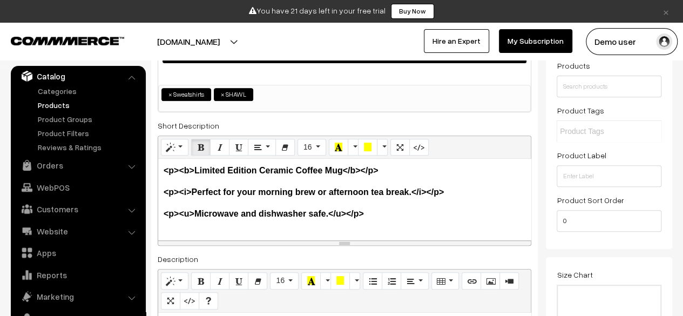
scroll to position [0, 0]
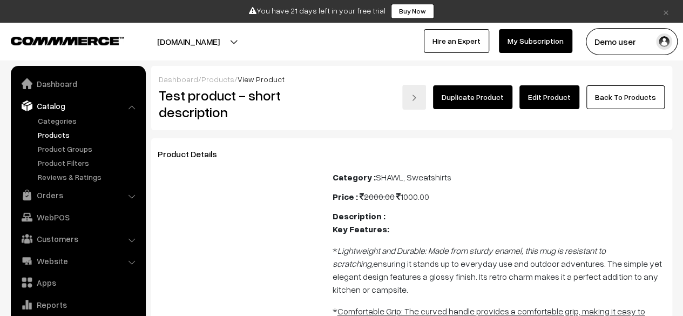
scroll to position [30, 0]
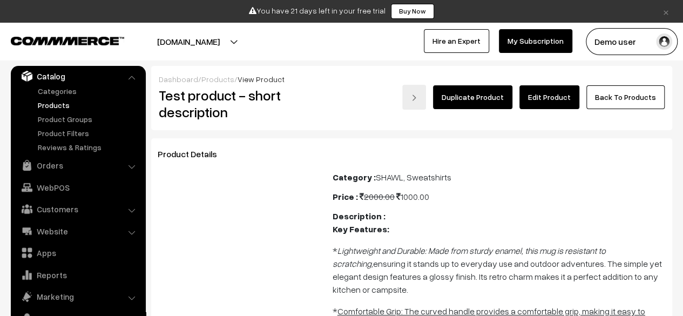
click at [49, 101] on link "Products" at bounding box center [88, 104] width 107 height 11
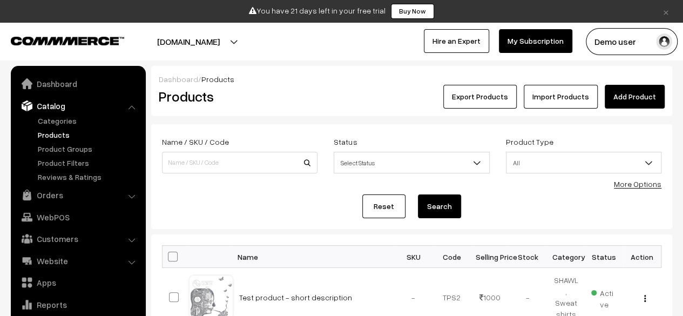
scroll to position [30, 0]
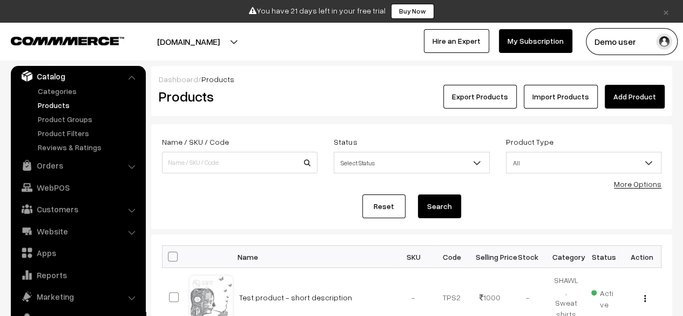
click at [629, 93] on link "Add Product" at bounding box center [634, 97] width 60 height 24
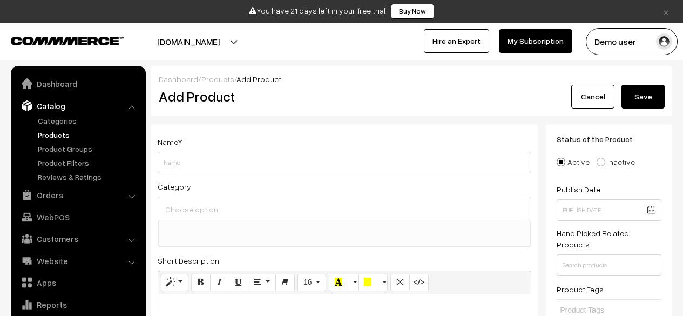
select select
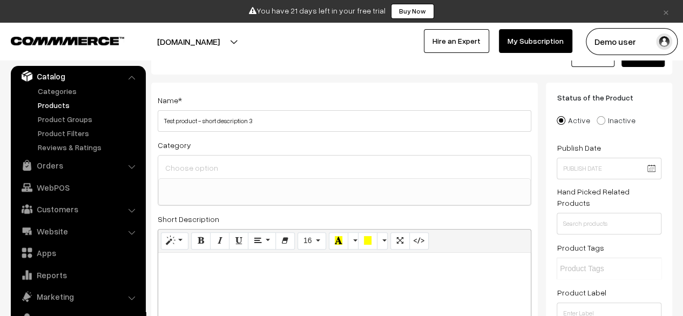
scroll to position [46, 0]
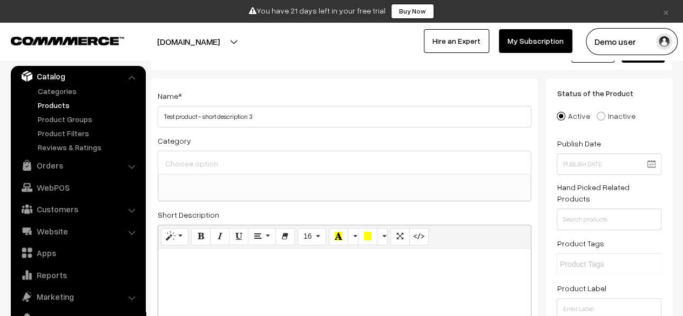
type input "Test product - short description 3"
click at [273, 171] on div at bounding box center [344, 162] width 372 height 23
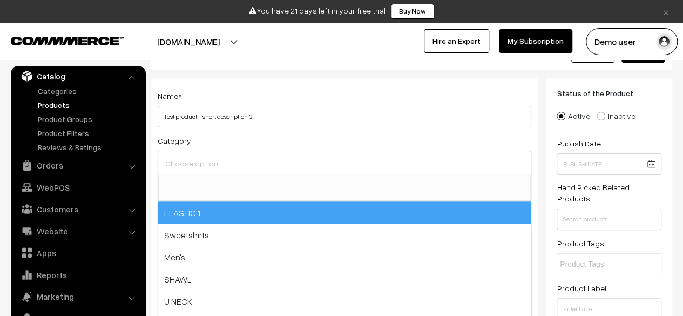
select select "38"
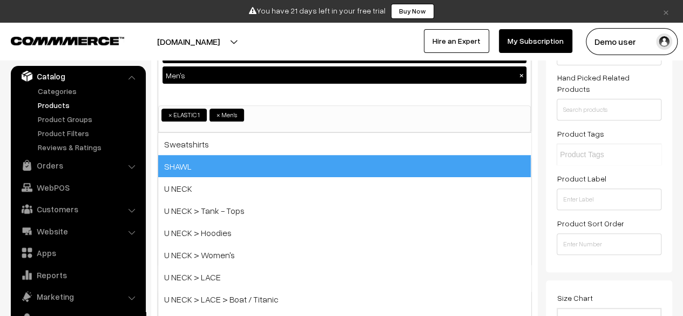
scroll to position [156, 0]
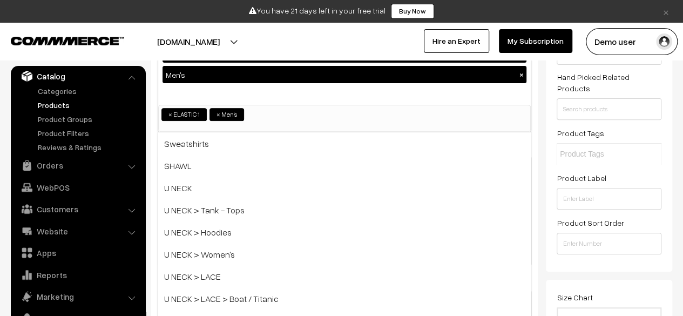
click at [549, 192] on div "Status of the Product Active Inactive Product Type -- Select -- -- Select -- Pu…" at bounding box center [609, 119] width 126 height 303
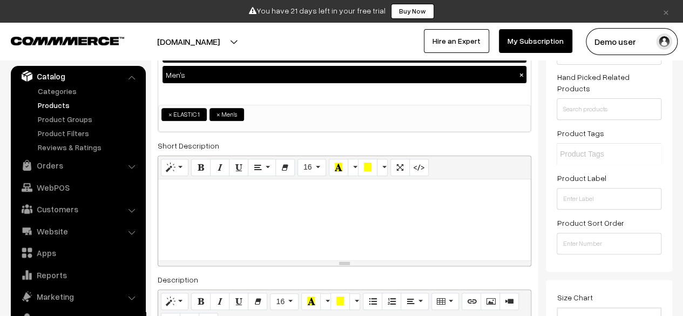
click at [275, 230] on div at bounding box center [344, 219] width 372 height 81
paste div
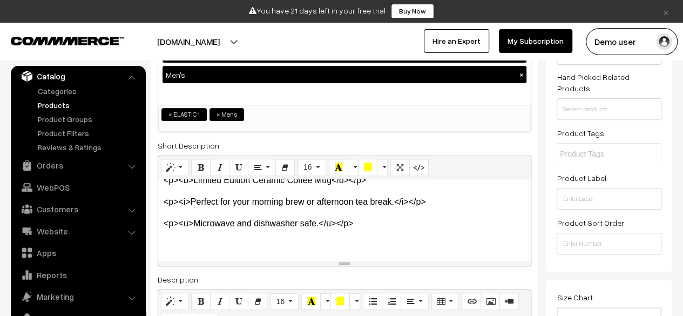
scroll to position [0, 0]
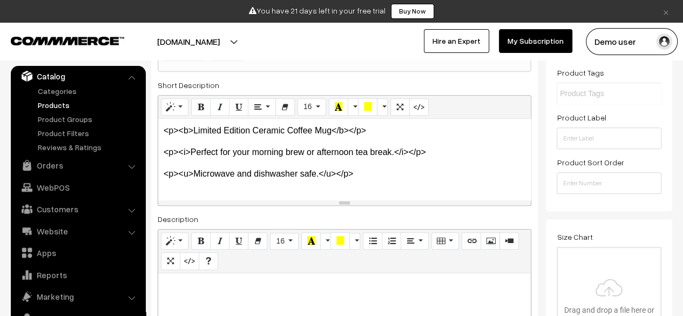
scroll to position [217, 0]
click at [409, 168] on p "<p><u>Microwave and dishwasher safe.</u></p>" at bounding box center [345, 173] width 362 height 13
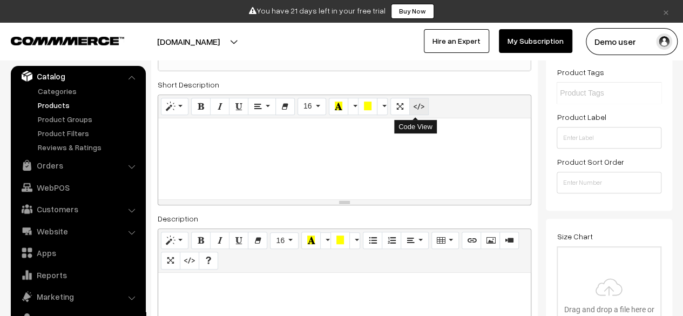
click at [417, 108] on icon "Code View" at bounding box center [419, 105] width 8 height 9
type textarea "<p><br></p>"
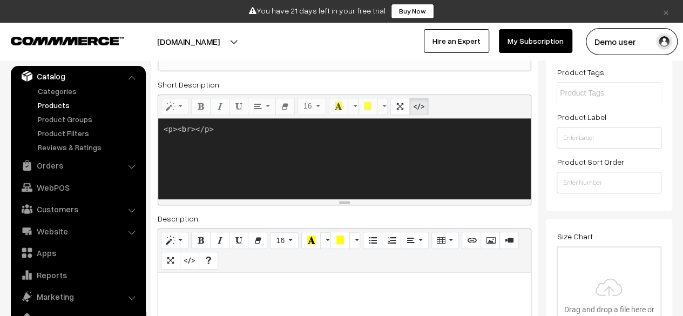
click at [343, 156] on textarea "<p><br></p>" at bounding box center [344, 158] width 372 height 81
paste textarea "<p><b>Limited Edition Ceramic Coffee Mug</b></p> <p><i>Perfect for your morning…"
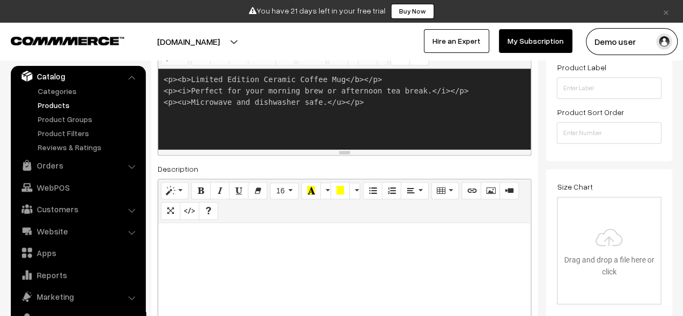
scroll to position [268, 0]
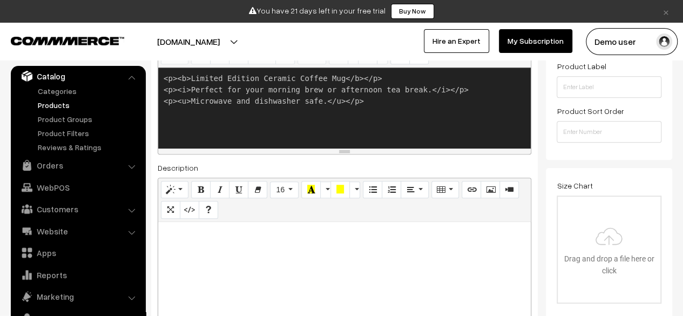
type textarea "<p><b>Limited Edition Ceramic Coffee Mug</b></p> <p><i>Perfect for your morning…"
click at [341, 258] on div at bounding box center [344, 289] width 372 height 135
paste div
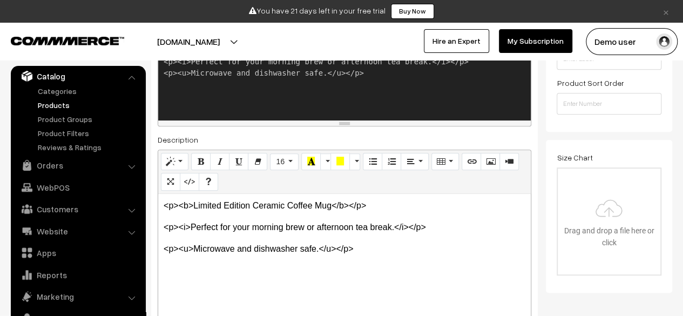
scroll to position [301, 0]
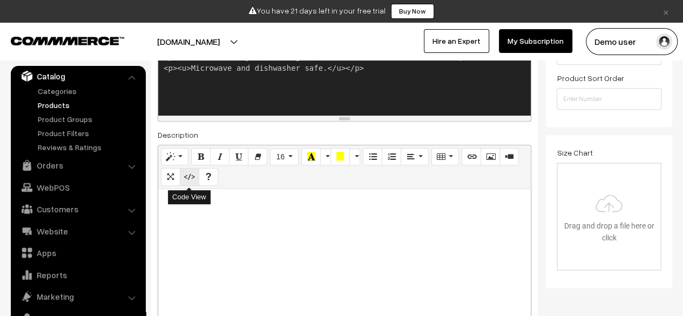
click at [191, 182] on button "Code View" at bounding box center [189, 176] width 19 height 17
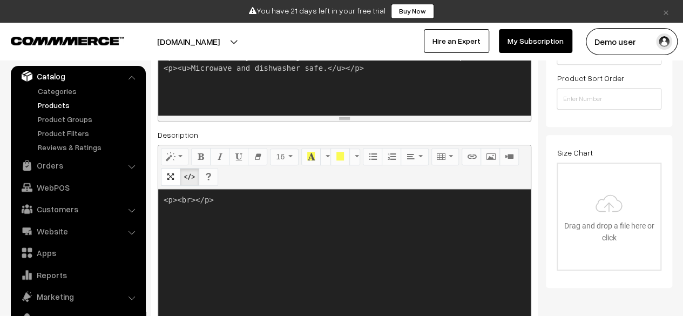
click at [268, 213] on textarea "<p><br></p>" at bounding box center [344, 256] width 372 height 135
paste textarea ">Limited Edition Ceramic Coffee Mug</b></p> <p><i>Perfect for your morning brew…"
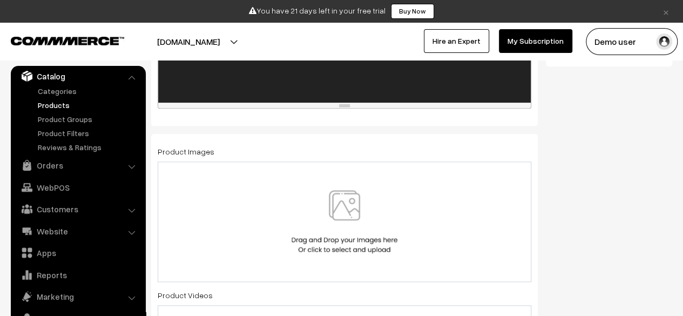
scroll to position [526, 0]
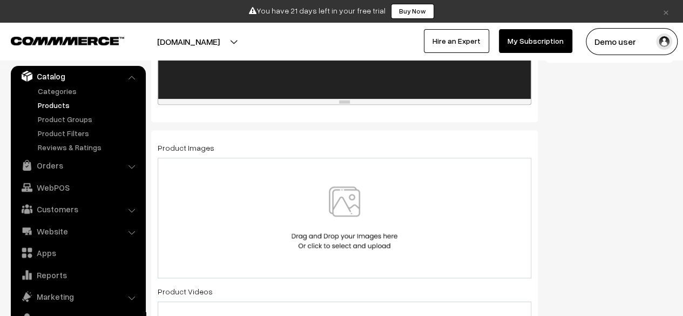
type textarea "<p><b>Limited Edition Ceramic Coffee Mug</b></p> <p><i>Perfect for your morning…"
click at [316, 221] on img at bounding box center [344, 217] width 111 height 63
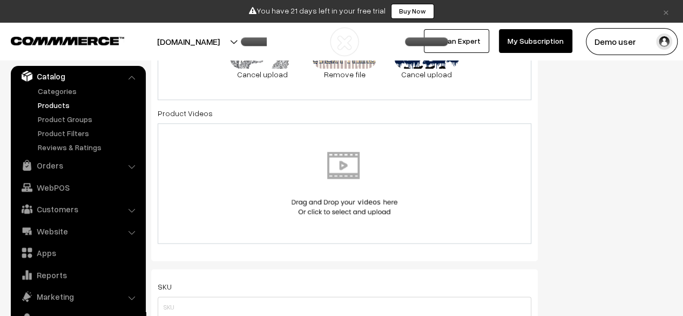
scroll to position [703, 0]
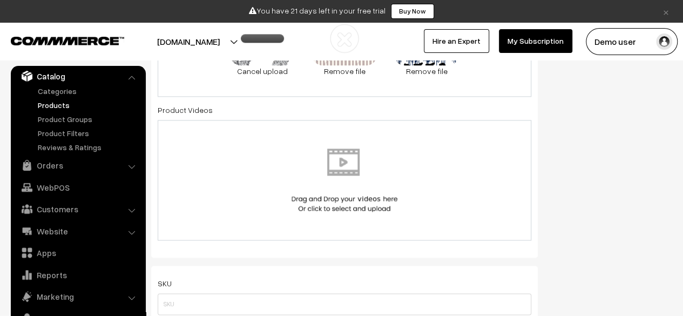
click at [282, 194] on div at bounding box center [344, 179] width 351 height 63
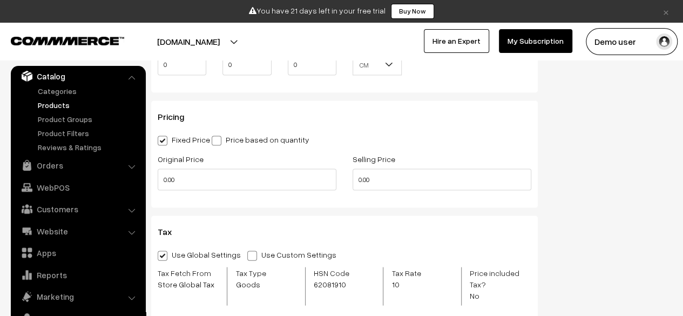
scroll to position [1027, 0]
click at [313, 183] on input "0.00" at bounding box center [247, 179] width 179 height 22
click at [313, 183] on input "2" at bounding box center [247, 179] width 179 height 22
type input "2000"
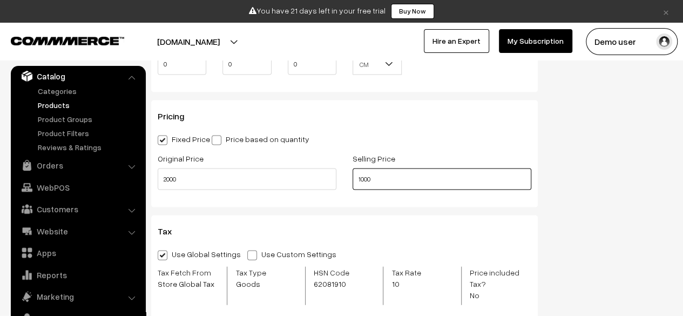
type input "1000"
click at [345, 206] on div "Pricing Fixed Price Price based on quantity Original Price 2000 Selling Price 1…" at bounding box center [344, 153] width 386 height 107
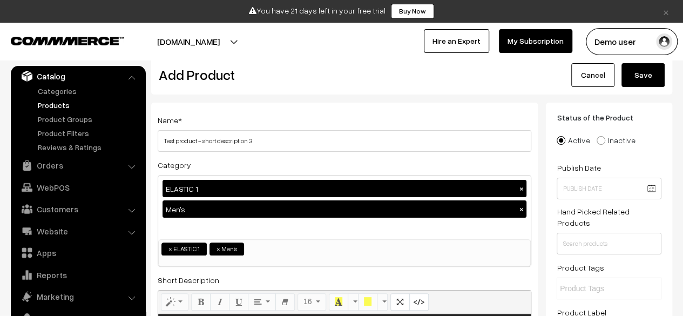
scroll to position [0, 0]
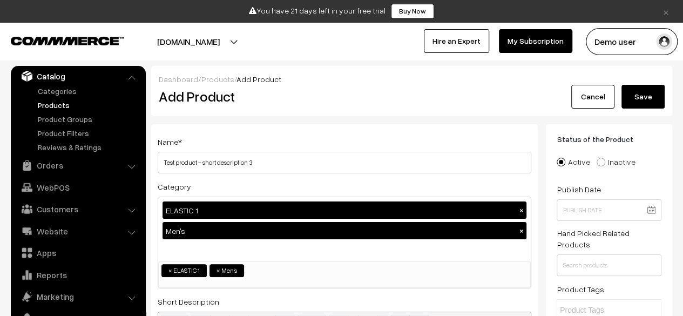
click at [644, 90] on button "Save" at bounding box center [642, 97] width 43 height 24
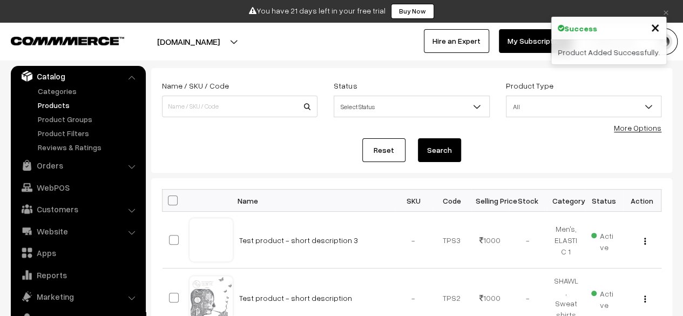
scroll to position [60, 0]
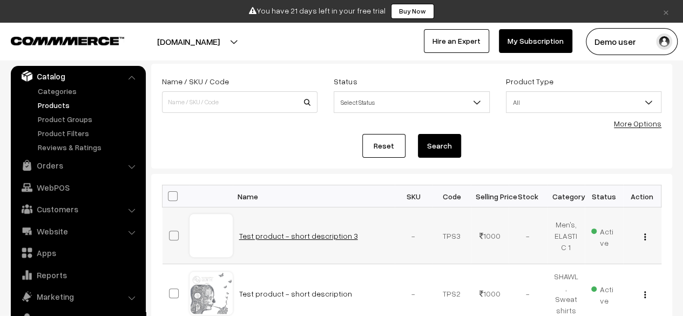
click at [289, 232] on link "Test product - short description 3" at bounding box center [298, 235] width 119 height 9
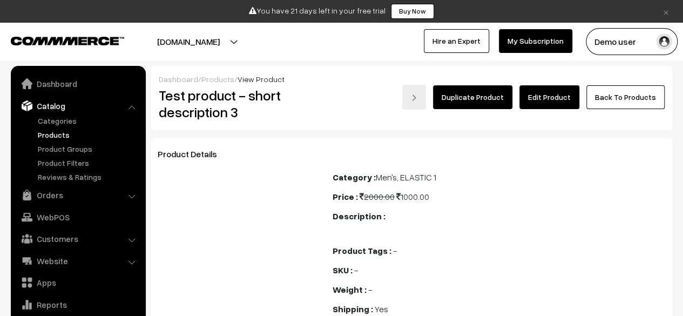
scroll to position [30, 0]
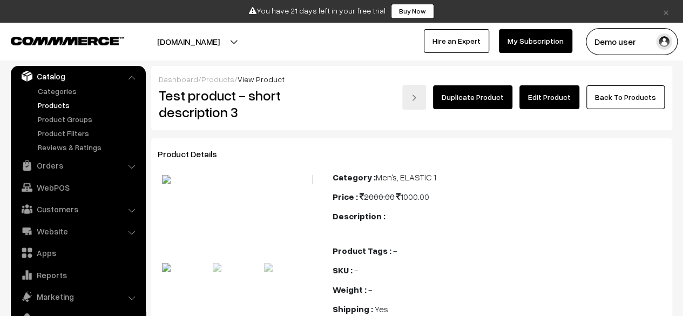
click at [556, 104] on link "Edit Product" at bounding box center [549, 97] width 60 height 24
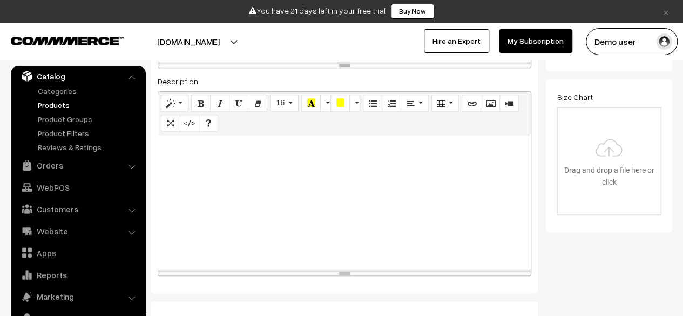
scroll to position [352, 0]
click at [188, 124] on icon "Code View" at bounding box center [190, 124] width 8 height 9
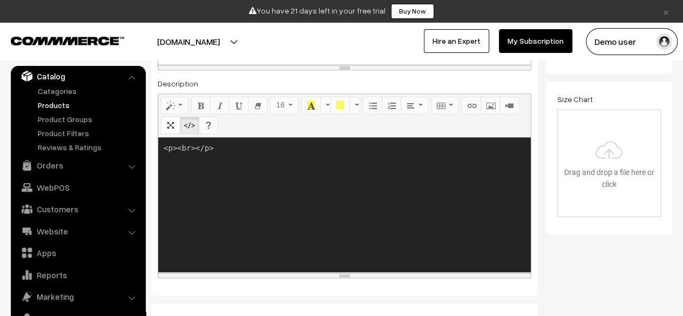
click at [262, 191] on textarea "<p><br></p>" at bounding box center [344, 204] width 372 height 135
paste textarea ">Limited Edition Ceramic Coffee Mug</b></p> <p><i>Perfect for your morning brew…"
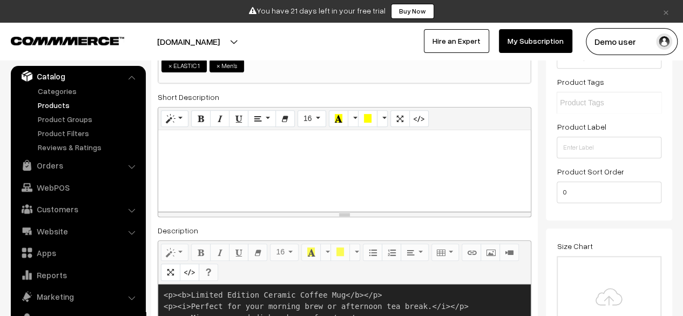
scroll to position [0, 0]
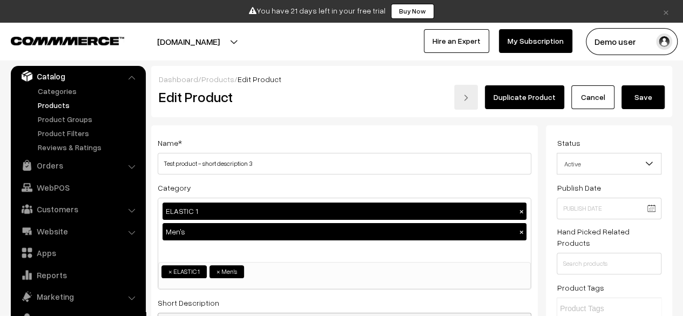
type textarea "<p><b>Limited Edition Ceramic Coffee Mug</b></p> <p><i>Perfect for your morning…"
click at [644, 99] on button "Save" at bounding box center [642, 97] width 43 height 24
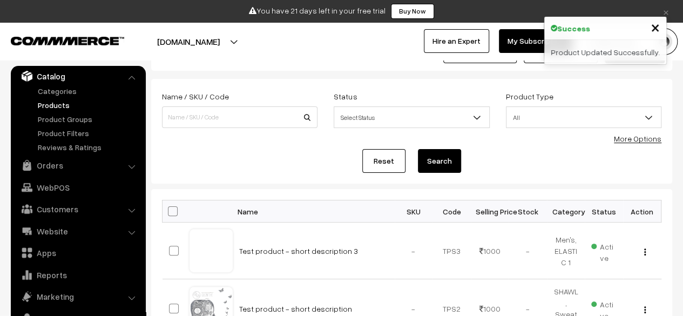
scroll to position [52, 0]
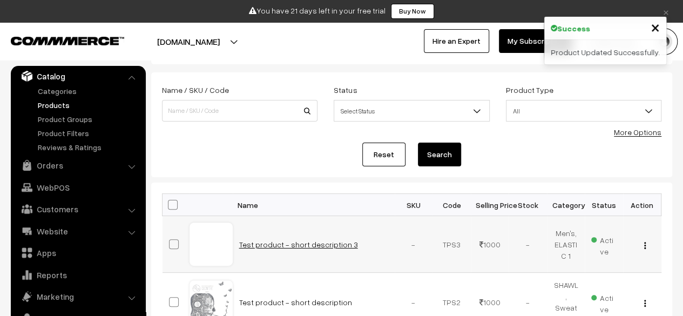
click at [287, 240] on link "Test product - short description 3" at bounding box center [298, 244] width 119 height 9
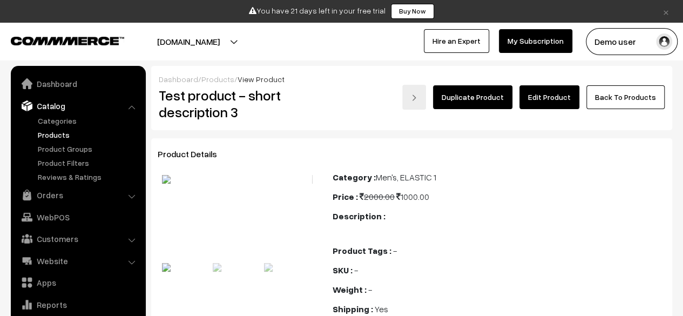
scroll to position [30, 0]
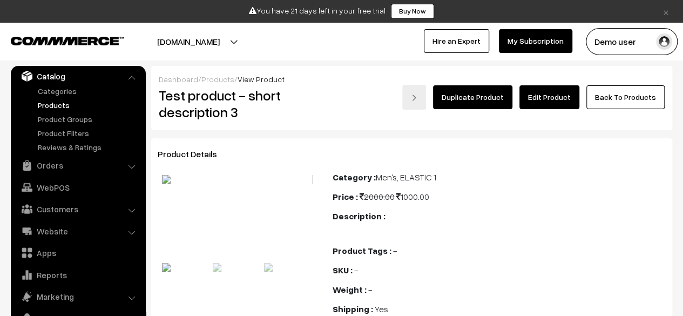
click at [539, 93] on link "Edit Product" at bounding box center [549, 97] width 60 height 24
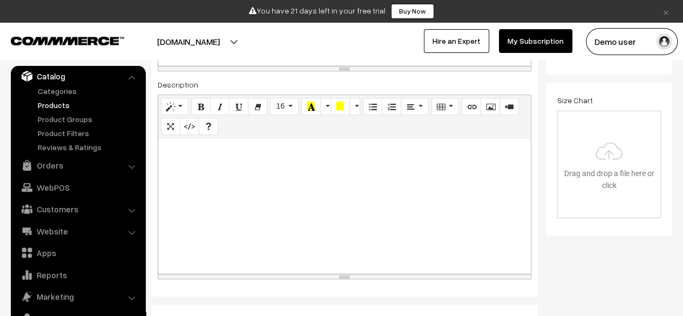
scroll to position [352, 0]
click at [292, 226] on div at bounding box center [344, 205] width 372 height 135
paste div
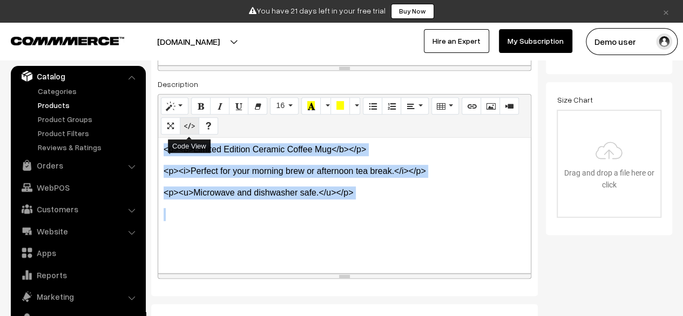
click at [190, 127] on icon "Code View" at bounding box center [190, 125] width 8 height 9
type textarea "<p>&lt;p&gt;&lt;b&gt;Limited Edition Ceramic Coffee Mug&lt;/b&gt;&lt;/p&gt; </p…"
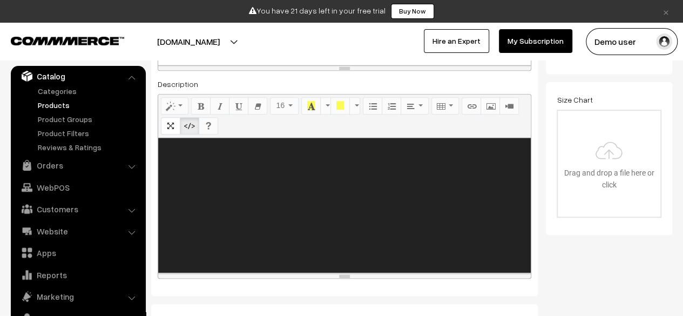
paste textarea "<p><b>Limited Edition Ceramic Coffee Mug</b></p> <p><i>Perfect for your morning…"
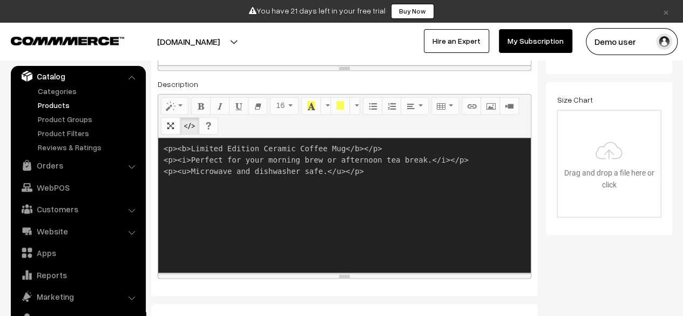
click at [354, 213] on textarea "<p><b>Limited Edition Ceramic Coffee Mug</b></p> <p><i>Perfect for your morning…" at bounding box center [344, 205] width 372 height 135
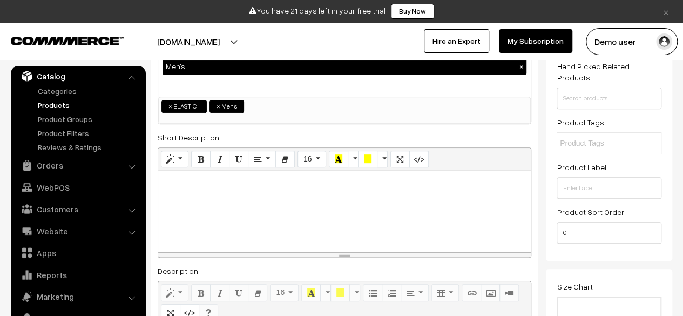
scroll to position [165, 0]
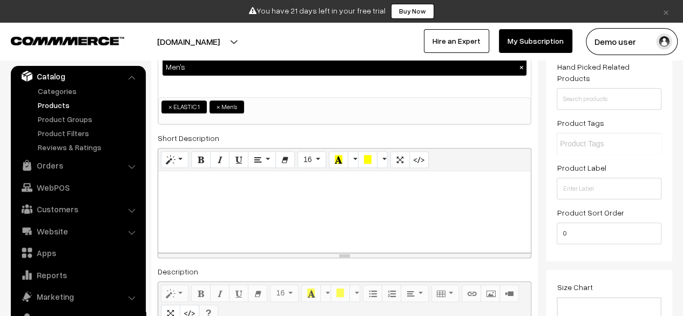
type textarea "<p><b>Limited Edition Ceramic Coffee Mug</b></p> <p><i>Perfect for your morning…"
click at [326, 194] on div at bounding box center [344, 211] width 372 height 81
click at [415, 160] on icon "Code View" at bounding box center [419, 159] width 8 height 9
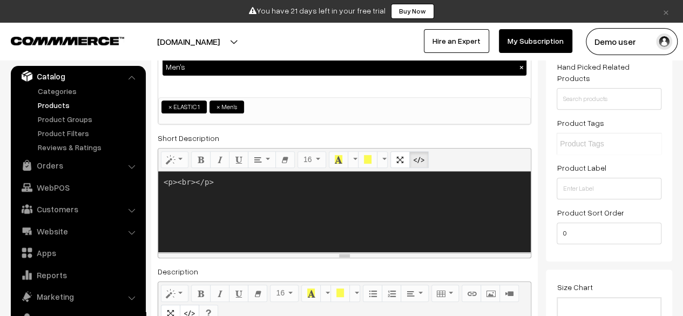
paste textarea ">Limited Edition Ceramic Coffee Mug</b></p> <p><i>Perfect for your morning brew…"
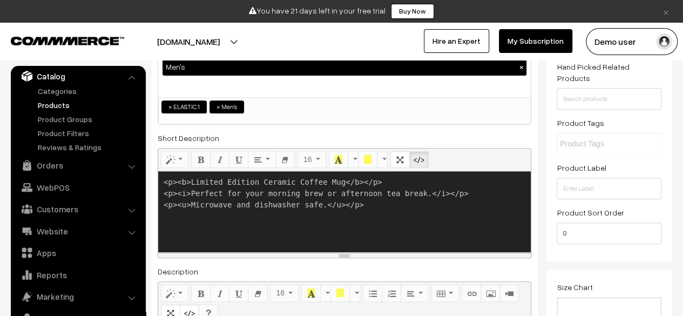
type textarea "<p><b>Limited Edition Ceramic Coffee Mug</b></p> <p><i>Perfect for your morning…"
click at [152, 209] on div "Name * Test product - short description 3 Category ELASTIC 1 × Men's × ELASTIC …" at bounding box center [344, 222] width 386 height 522
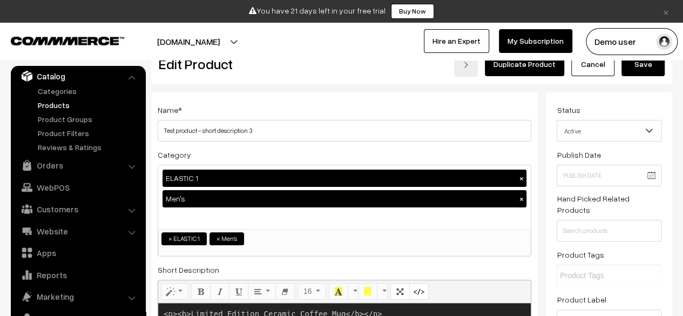
scroll to position [32, 0]
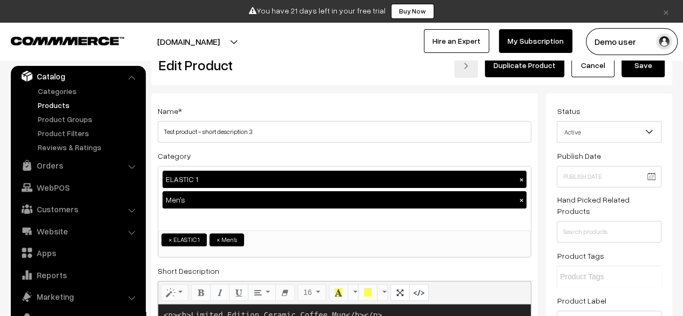
click at [648, 70] on button "Save" at bounding box center [642, 65] width 43 height 24
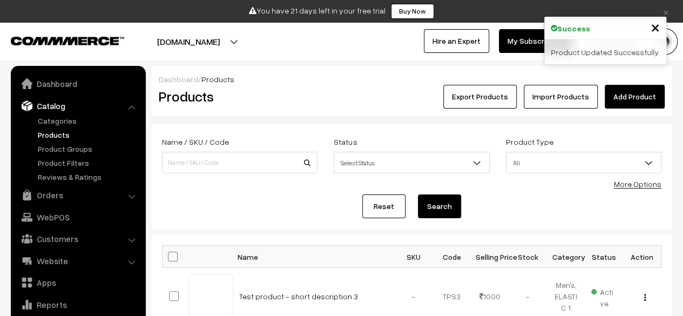
scroll to position [30, 0]
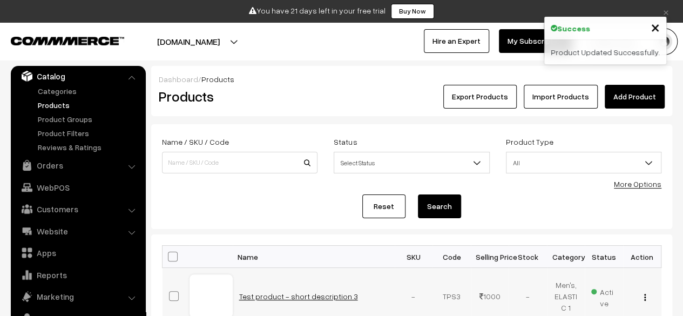
click at [291, 293] on link "Test product - short description 3" at bounding box center [298, 295] width 119 height 9
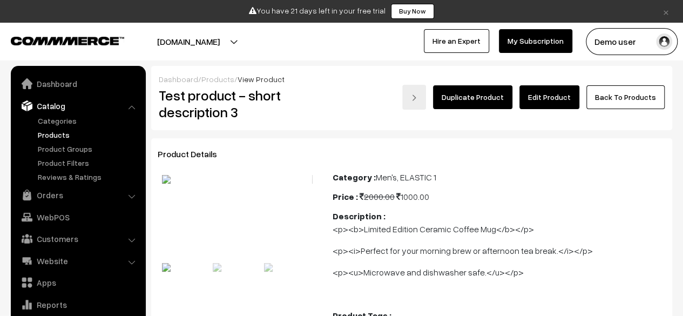
scroll to position [30, 0]
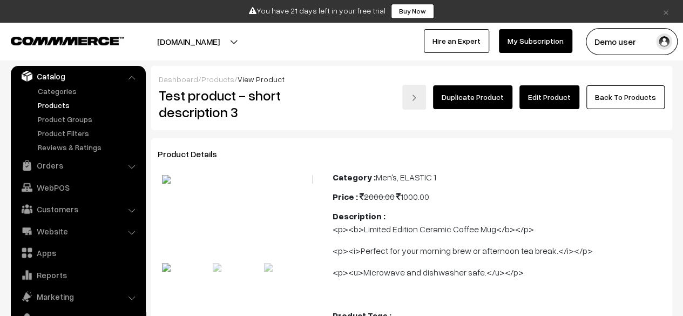
click at [546, 90] on link "Edit Product" at bounding box center [549, 97] width 60 height 24
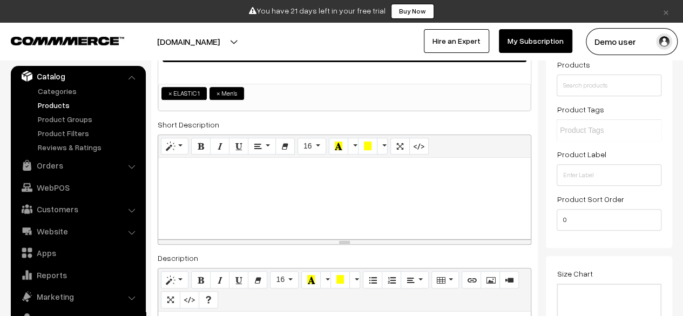
scroll to position [178, 0]
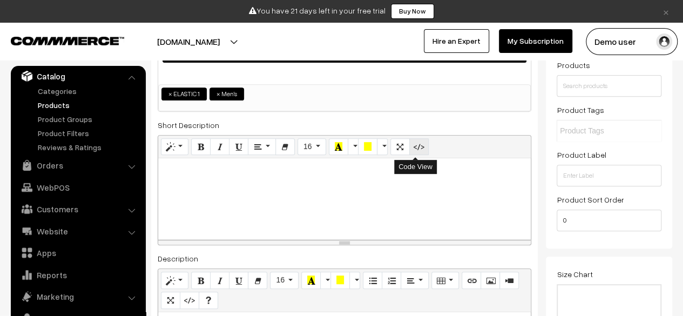
click at [418, 151] on icon "Code View" at bounding box center [419, 146] width 8 height 9
type textarea "<p><br></p>"
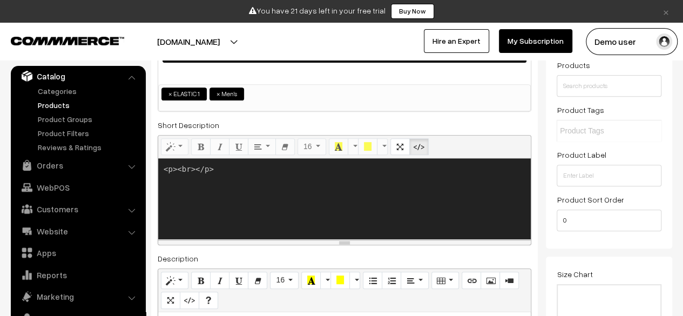
click at [359, 200] on textarea "<p><br></p>" at bounding box center [344, 198] width 372 height 81
paste textarea
paste textarea "<p><b>Limited Edition Ceramic Coffee Mug</b></p> <p><i>Perfect for your morning…"
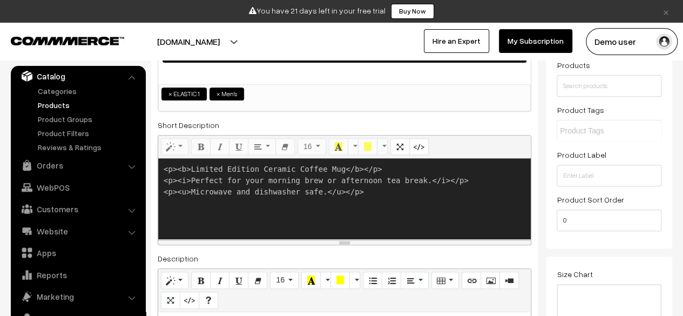
type textarea "<p><b>Limited Edition Ceramic Coffee Mug</b></p> <p><i>Perfect for your morning…"
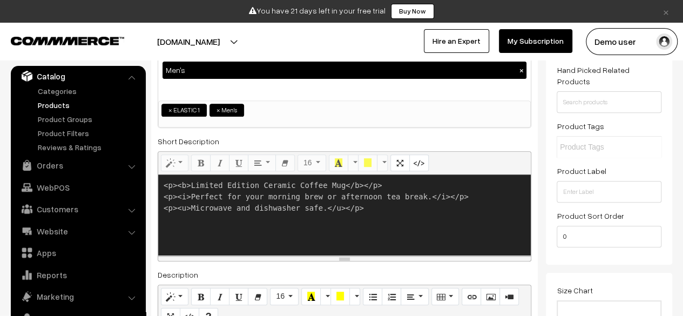
click at [431, 135] on div "Short Description <p><br></p> Normal Quote Code Header 1 Header 2 Header 3 Head…" at bounding box center [344, 197] width 373 height 127
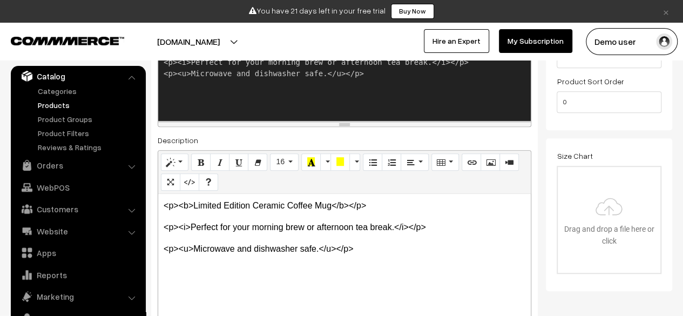
scroll to position [295, 0]
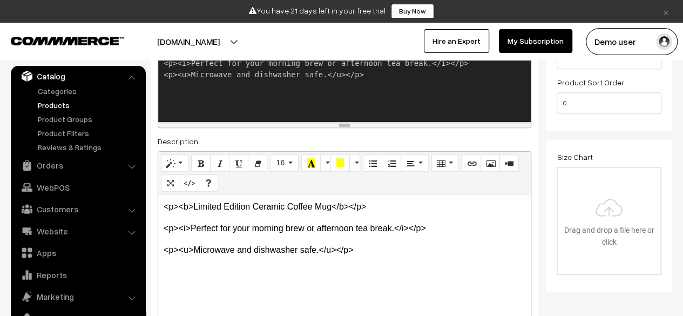
click at [444, 244] on p "<p><u>Microwave and dishwasher safe.</u></p>" at bounding box center [345, 249] width 362 height 13
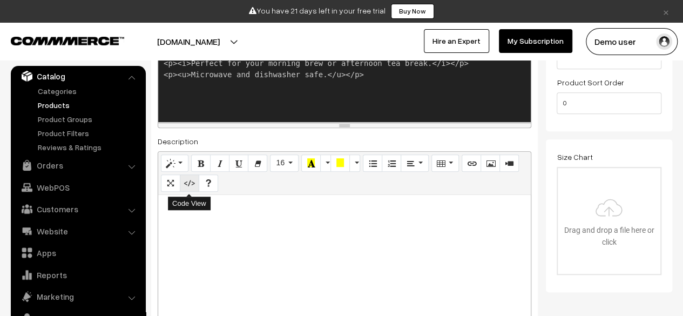
click at [193, 183] on button "Code View" at bounding box center [189, 182] width 19 height 17
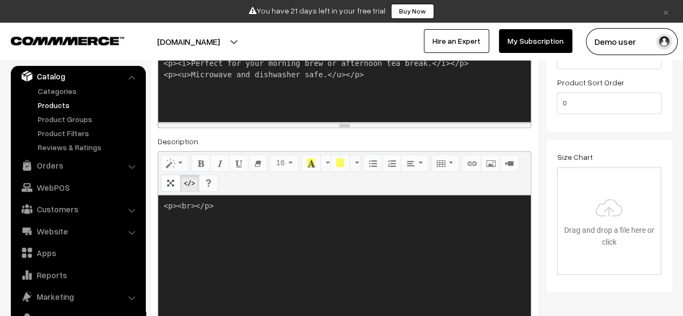
paste textarea ">Limited Edition Ceramic Coffee Mug</b></p> <p><i>Perfect for your morning brew…"
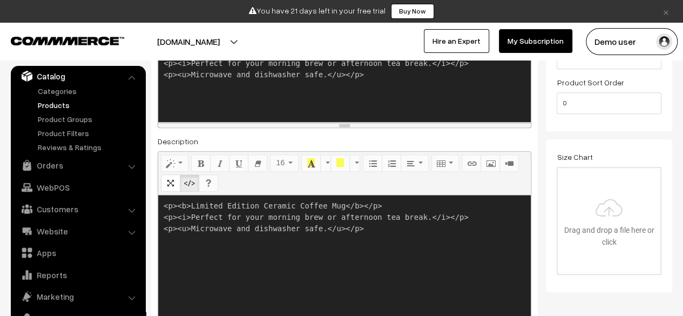
type textarea "<p><b>Limited Edition Ceramic Coffee Mug</b></p> <p><i>Perfect for your morning…"
click at [548, 250] on div "Size Chart Drag and drop a file here or click Ooops, something wrong appended. …" at bounding box center [609, 215] width 126 height 153
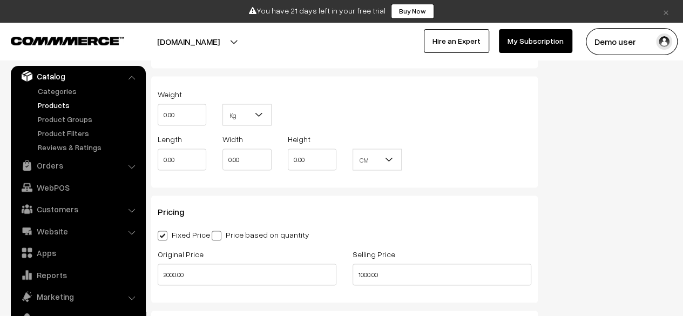
scroll to position [959, 0]
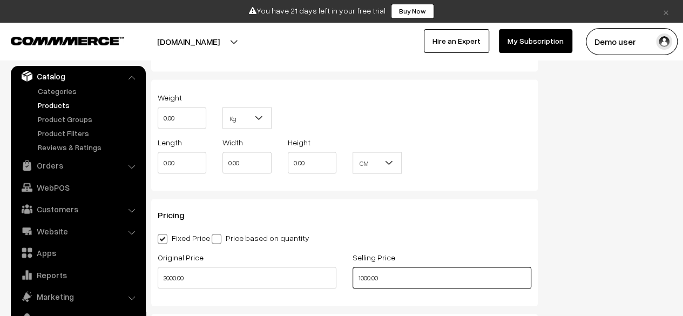
click at [398, 280] on input "1000.00" at bounding box center [441, 278] width 179 height 22
type input "1000.00"
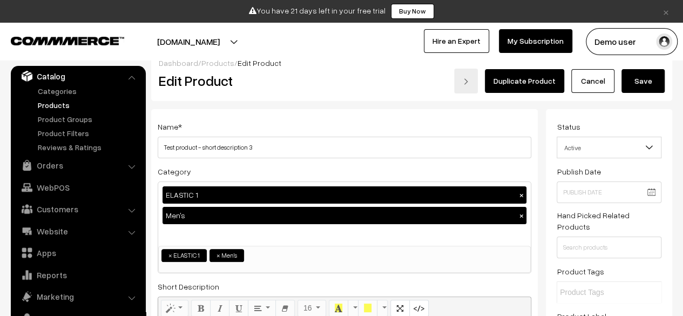
scroll to position [0, 0]
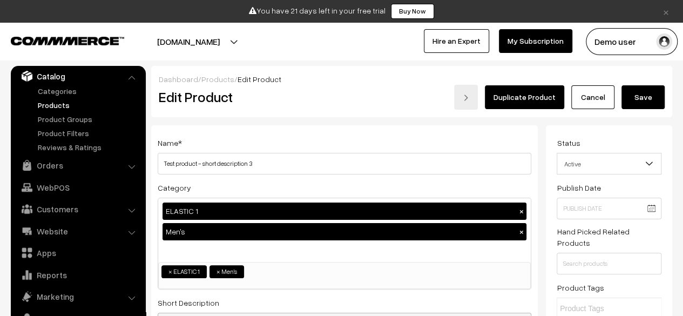
click at [644, 93] on button "Save" at bounding box center [642, 97] width 43 height 24
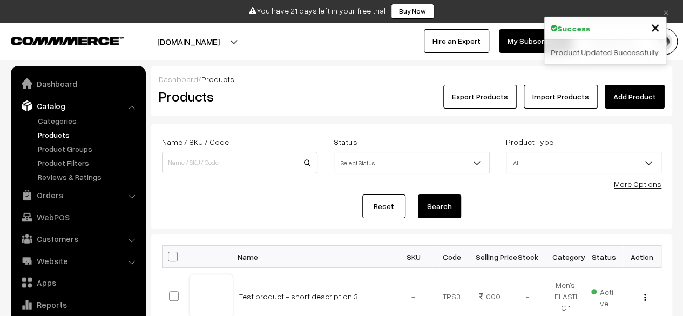
scroll to position [30, 0]
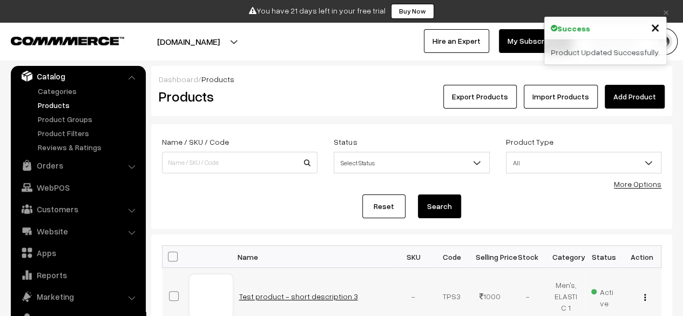
click at [299, 294] on link "Test product - short description 3" at bounding box center [298, 295] width 119 height 9
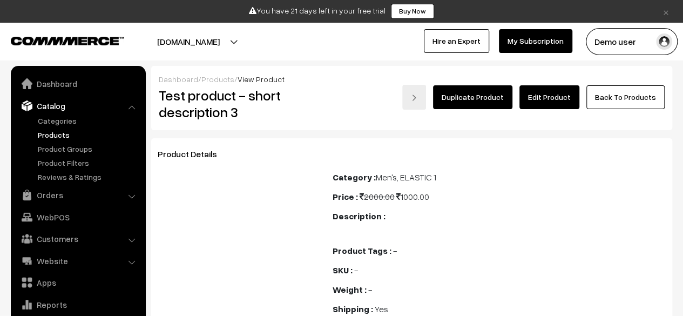
scroll to position [30, 0]
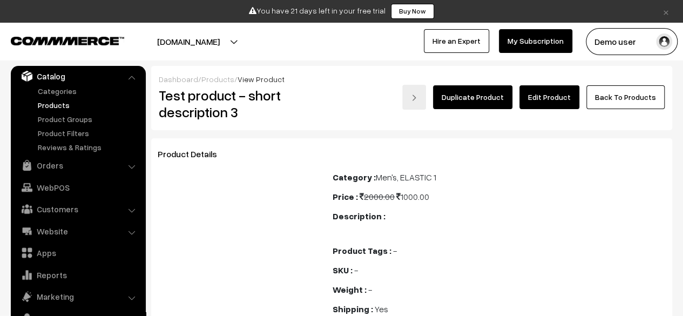
click at [554, 101] on link "Edit Product" at bounding box center [549, 97] width 60 height 24
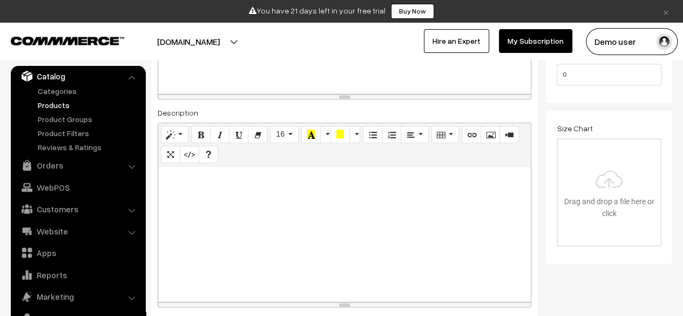
scroll to position [326, 0]
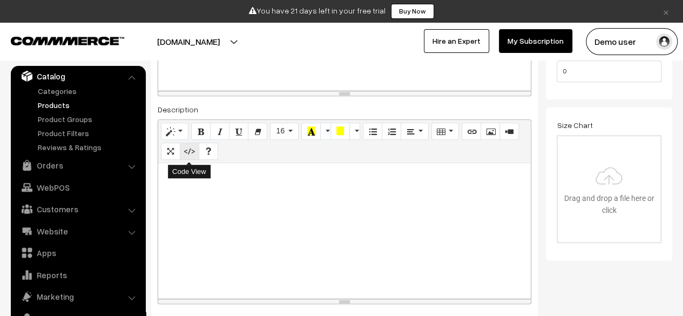
click at [190, 149] on icon "Code View" at bounding box center [190, 150] width 8 height 9
type textarea "<p><br></p>"
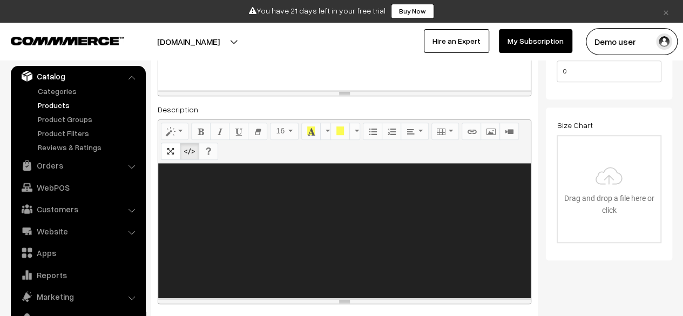
paste textarea "<p><b>Limited Edition Ceramic Coffee Mug</b></p> <p><i>Perfect for your morning…"
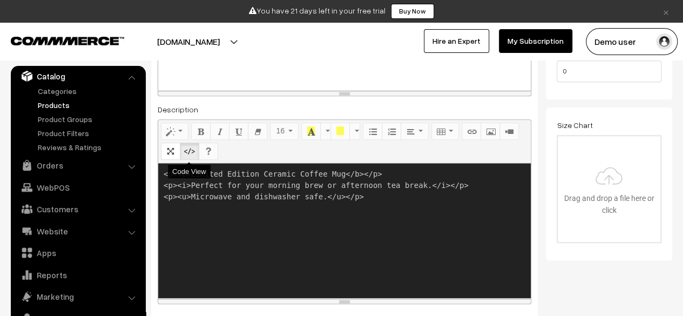
type textarea "<p><b>Limited Edition Ceramic Coffee Mug</b></p> <p><i>Perfect for your morning…"
click at [186, 148] on icon "Code View" at bounding box center [190, 150] width 8 height 9
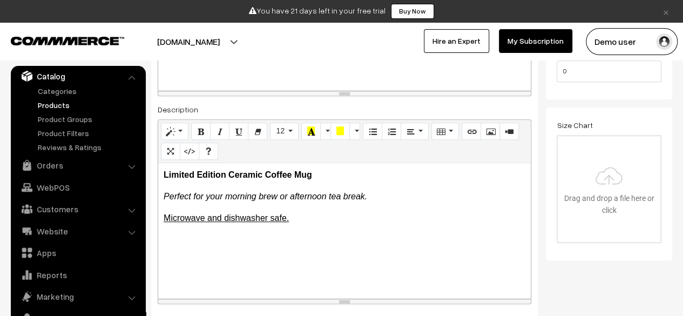
click at [284, 105] on div "Description <p><br></p> Normal Quote Code Header 1 Header 2 Header 3 Header 4 H…" at bounding box center [344, 203] width 373 height 201
click at [189, 155] on icon "Code View" at bounding box center [190, 150] width 8 height 9
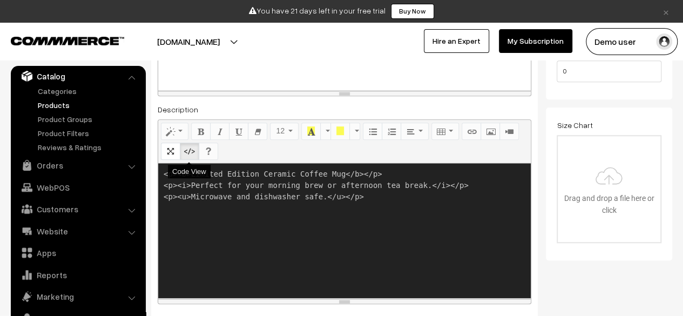
click at [189, 155] on icon "Code View" at bounding box center [190, 150] width 8 height 9
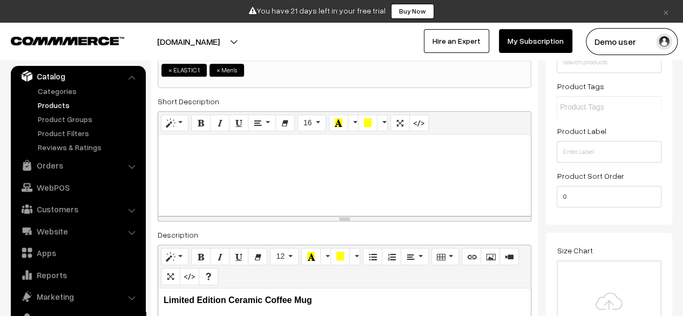
scroll to position [200, 0]
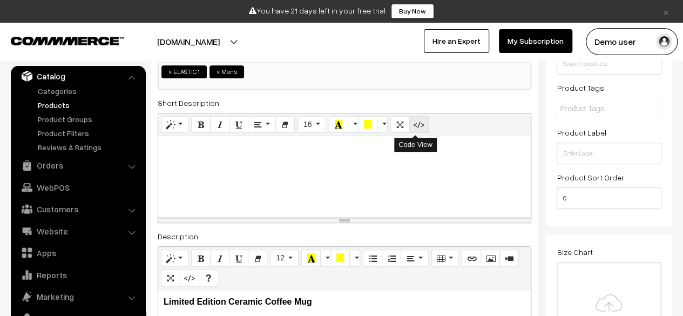
click at [416, 120] on icon "Code View" at bounding box center [419, 124] width 8 height 9
type textarea "<p><br></p>"
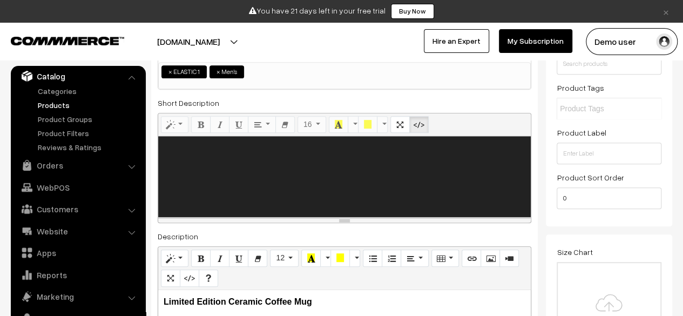
paste textarea "<p><b>Limited Edition Ceramic Coffee Mug</b></p> <p><i>Perfect for your morning…"
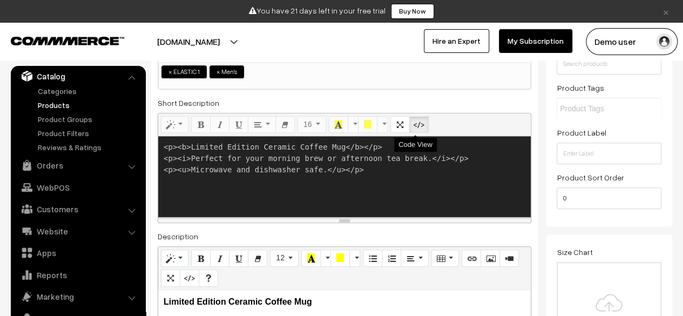
type textarea "<p><b>Limited Edition Ceramic Coffee Mug</b></p> <p><i>Perfect for your morning…"
click at [418, 122] on icon "Code View" at bounding box center [419, 124] width 8 height 9
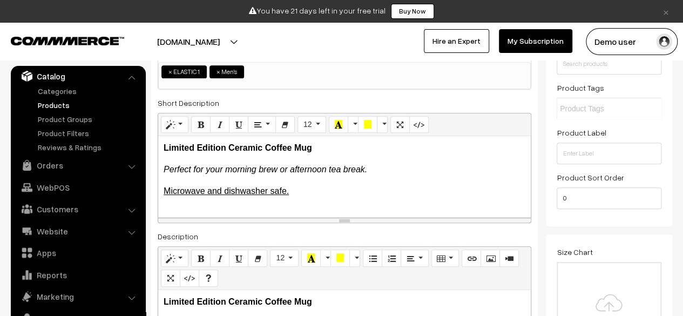
click at [546, 183] on div "Status Active Inactive Active Publish Date Product Type -- Select -- -- Select …" at bounding box center [609, 76] width 126 height 301
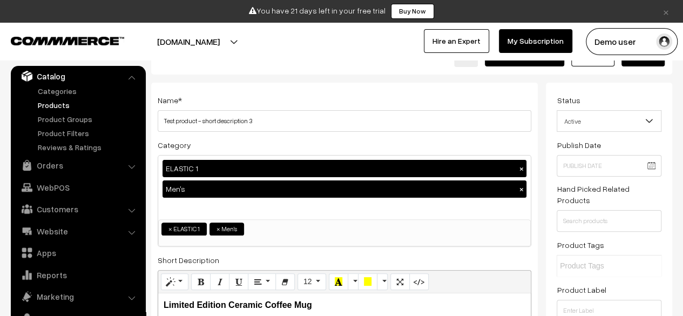
scroll to position [0, 0]
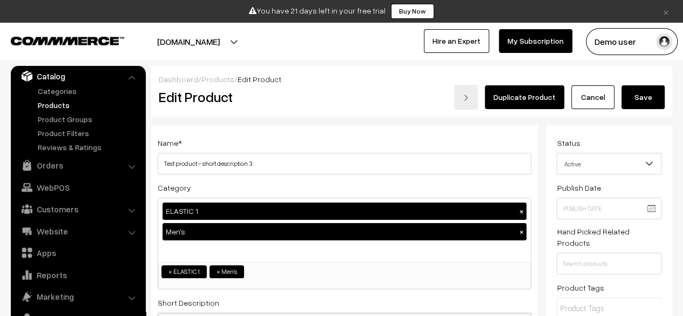
click at [646, 107] on button "Save" at bounding box center [642, 97] width 43 height 24
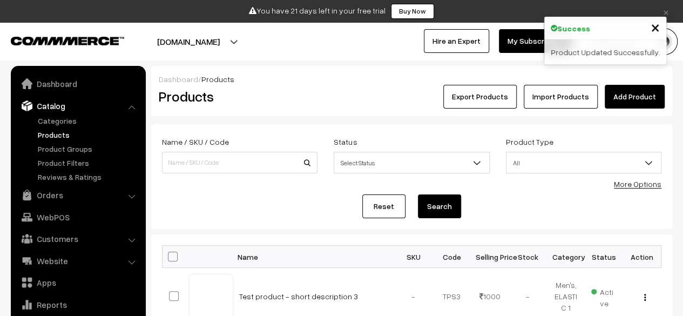
scroll to position [30, 0]
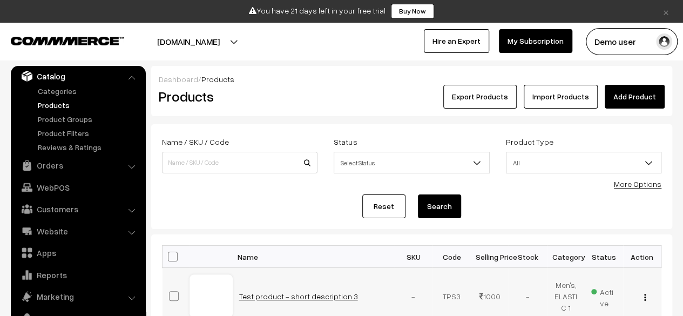
click at [308, 299] on link "Test product - short description 3" at bounding box center [298, 295] width 119 height 9
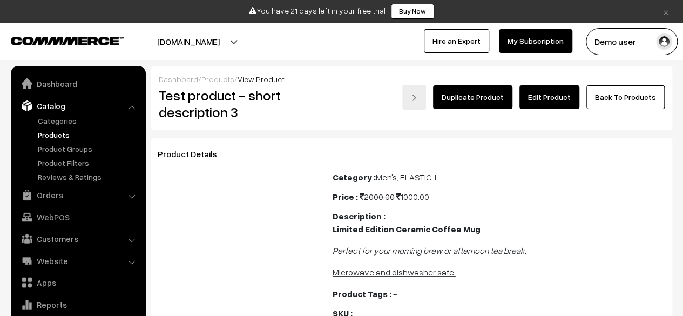
scroll to position [30, 0]
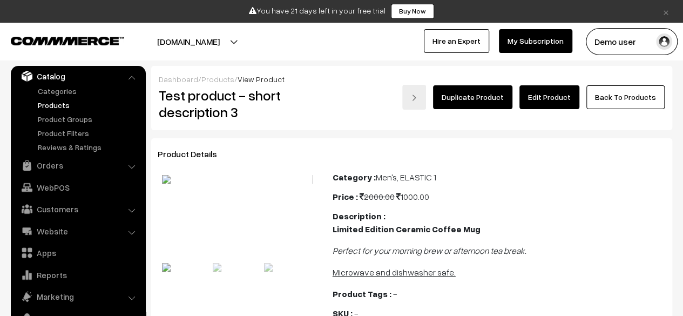
click at [555, 102] on link "Edit Product" at bounding box center [549, 97] width 60 height 24
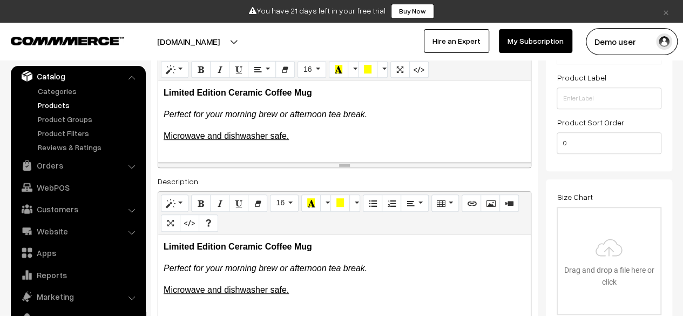
scroll to position [253, 0]
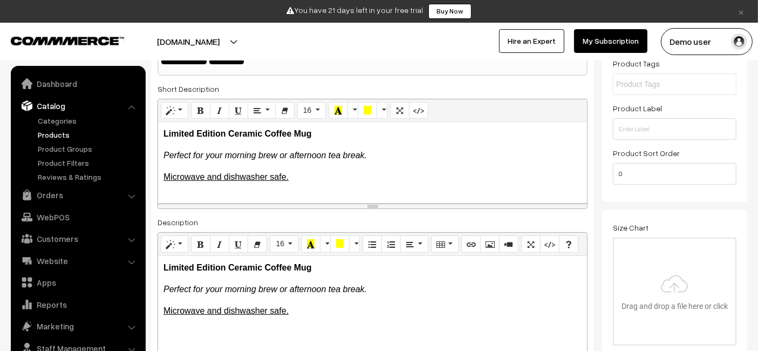
scroll to position [213, 0]
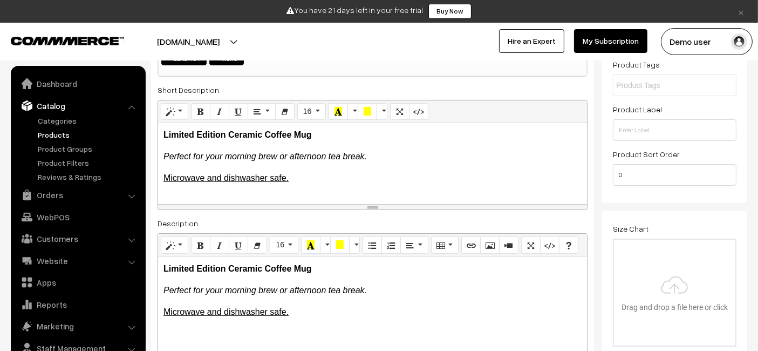
click at [42, 136] on link "Products" at bounding box center [88, 134] width 107 height 11
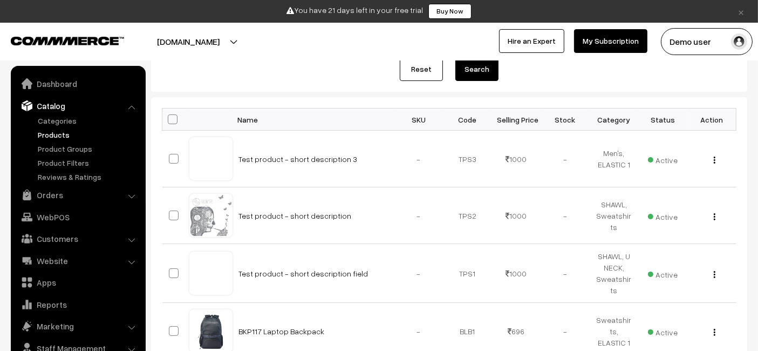
scroll to position [138, 0]
click at [173, 159] on span at bounding box center [174, 158] width 10 height 10
click at [171, 155] on input "checkbox" at bounding box center [167, 151] width 7 height 7
checkbox input "true"
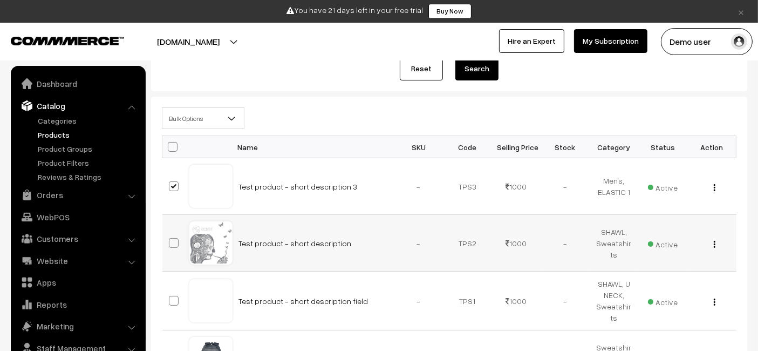
click at [176, 240] on span at bounding box center [174, 243] width 10 height 10
click at [171, 240] on input "checkbox" at bounding box center [167, 236] width 7 height 7
checkbox input "true"
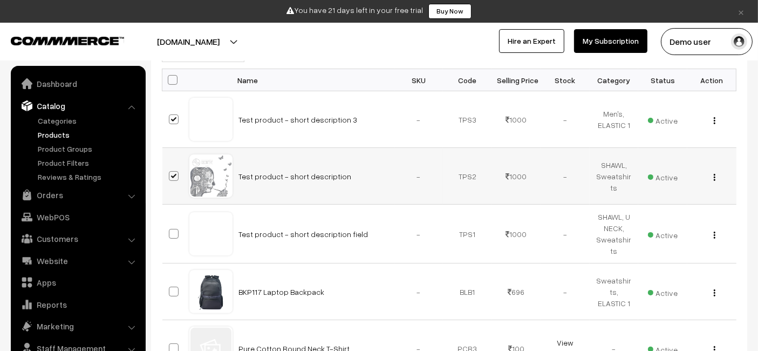
scroll to position [211, 0]
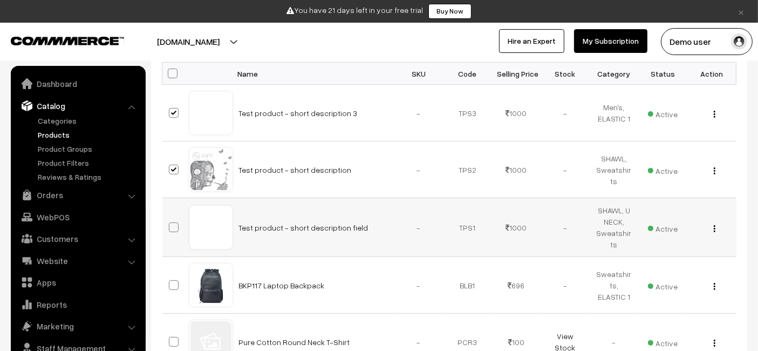
click at [174, 230] on span at bounding box center [174, 227] width 10 height 10
click at [171, 224] on input "checkbox" at bounding box center [167, 220] width 7 height 7
checkbox input "true"
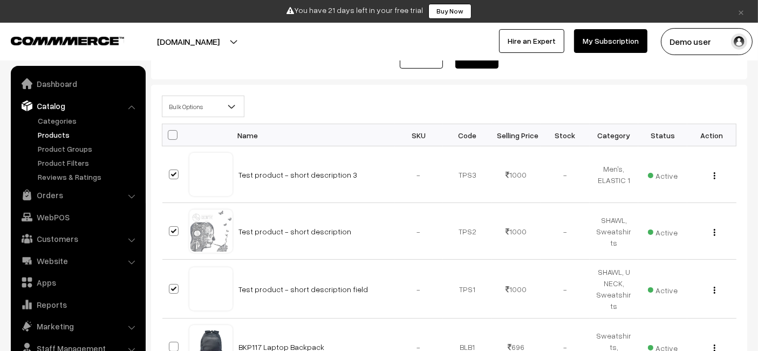
scroll to position [148, 0]
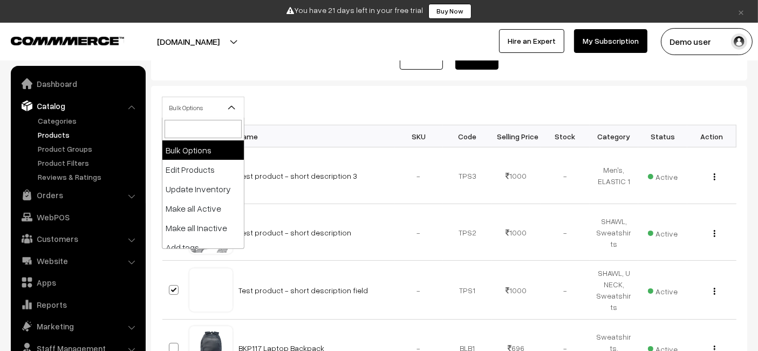
click at [224, 103] on span "Bulk Options" at bounding box center [202, 107] width 81 height 19
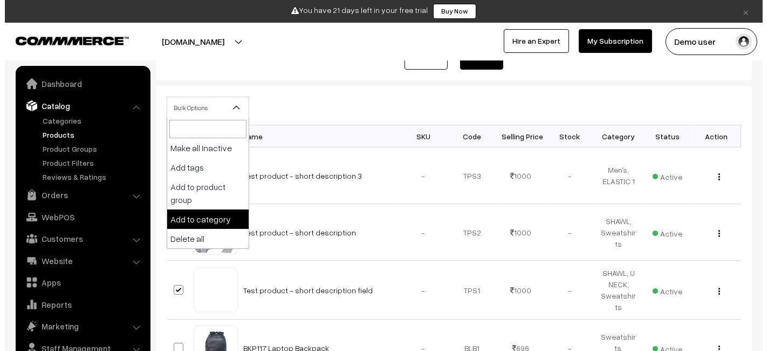
scroll to position [80, 0]
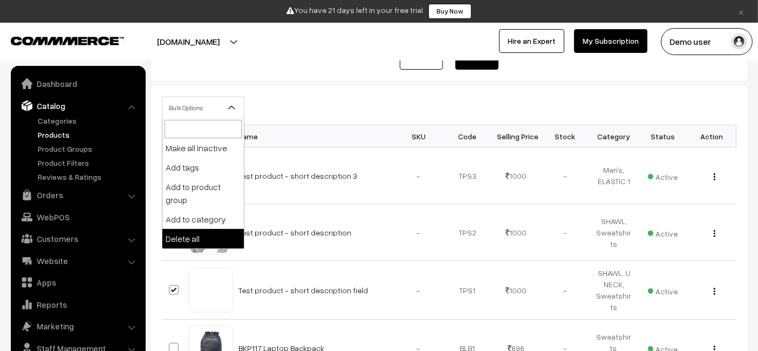
select select "delete"
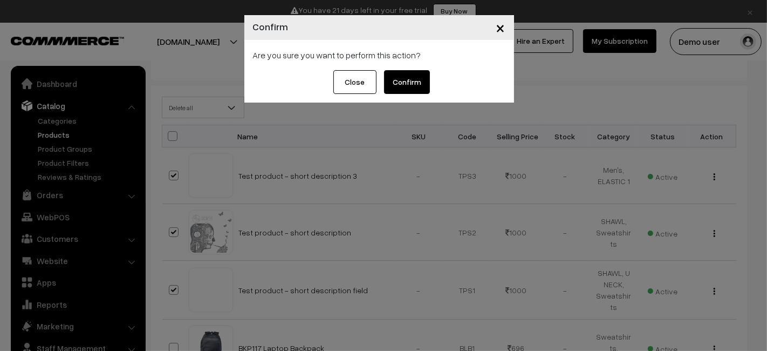
click at [419, 84] on button "Confirm" at bounding box center [407, 82] width 46 height 24
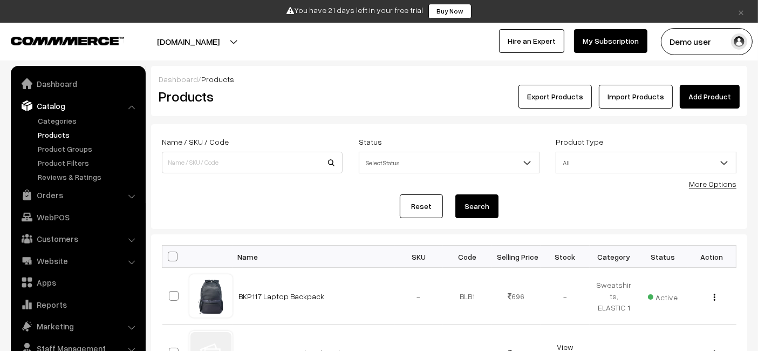
click at [702, 94] on link "Add Product" at bounding box center [710, 97] width 60 height 24
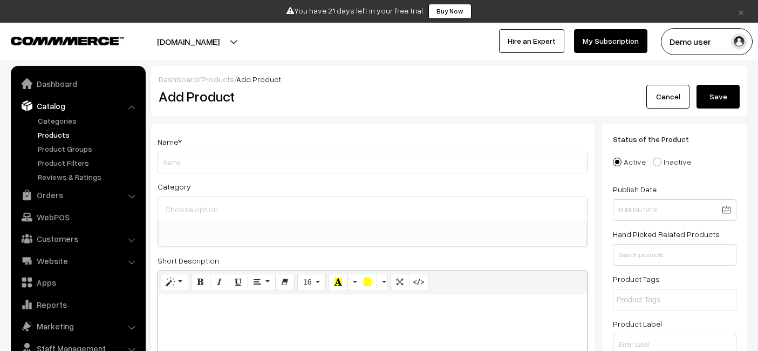
select select
type input "Test Product - short description 1"
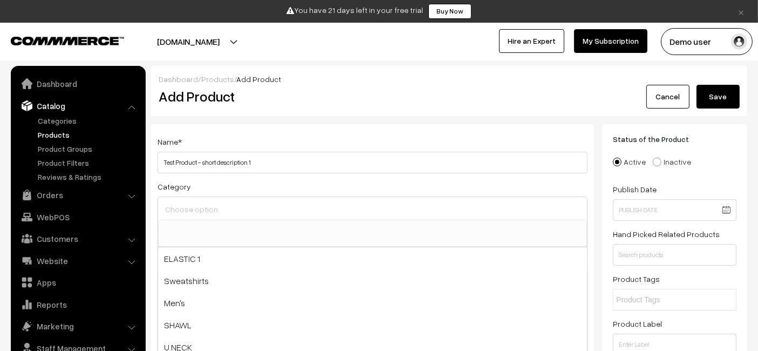
click at [264, 202] on input at bounding box center [372, 209] width 420 height 16
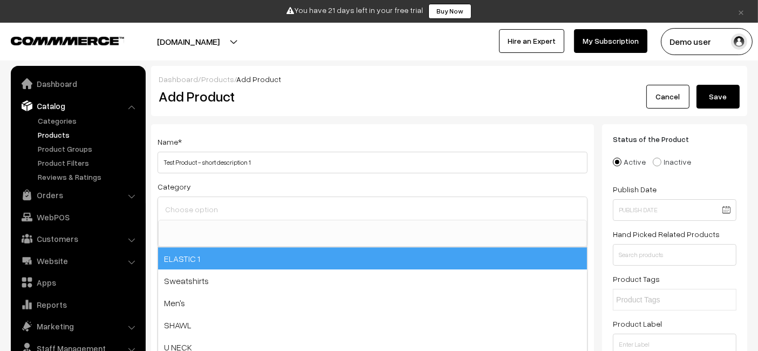
select select "38"
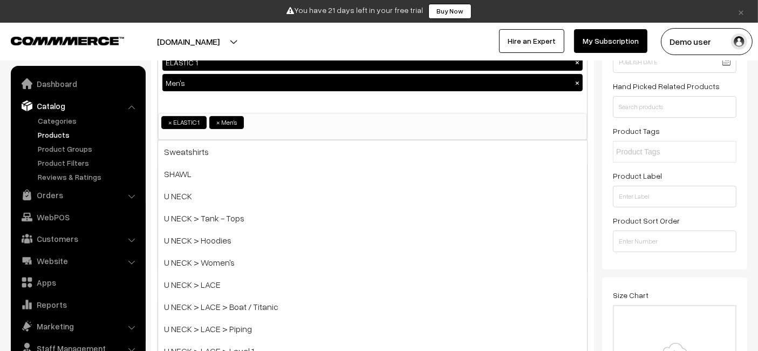
scroll to position [148, 0]
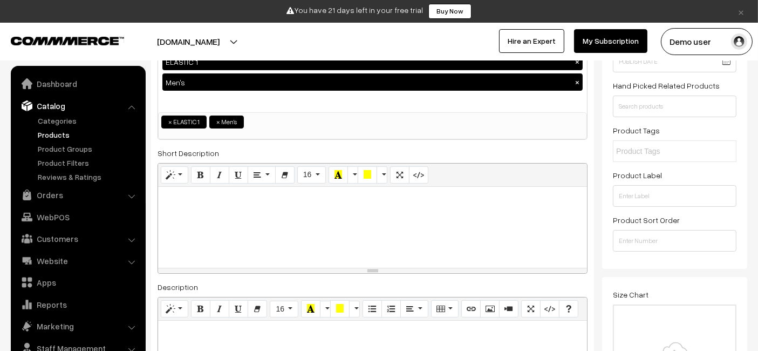
click at [238, 219] on div at bounding box center [372, 227] width 429 height 81
click at [409, 173] on button "Code View" at bounding box center [418, 174] width 19 height 17
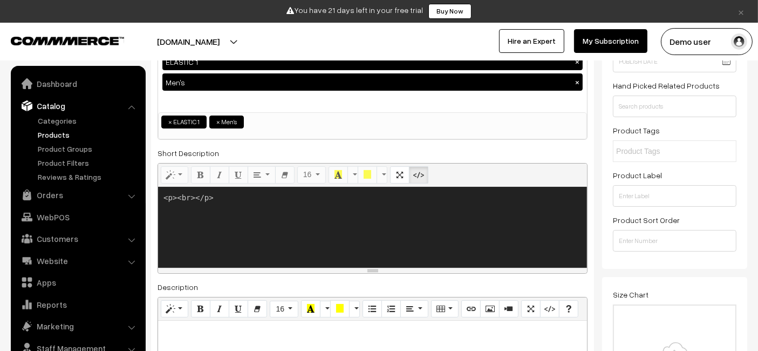
paste textarea ">Limited Edition Ceramic Coffee Mug</b></p> <p><i>Perfect for your morning brew…"
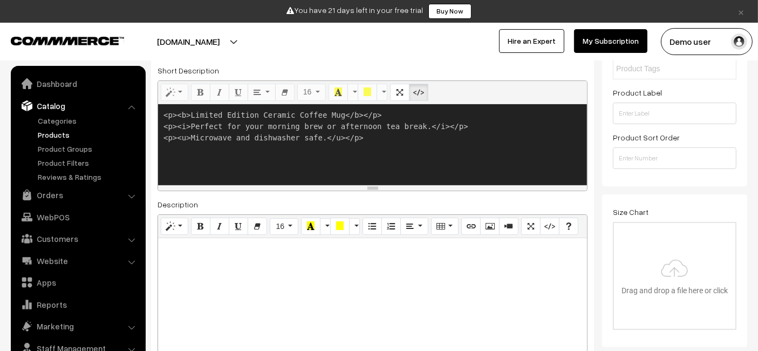
scroll to position [231, 0]
type textarea "<p><b>Limited Edition Ceramic Coffee Mug</b></p> <p><i>Perfect for your morning…"
click at [415, 95] on icon "Code View" at bounding box center [419, 91] width 8 height 9
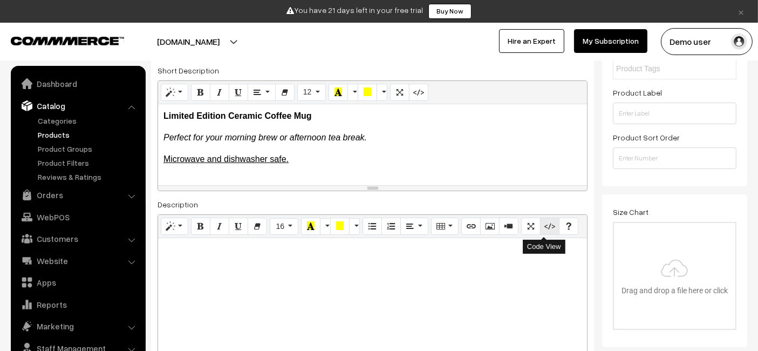
click at [546, 221] on icon "Code View" at bounding box center [550, 225] width 8 height 9
type textarea "<p><br></p>"
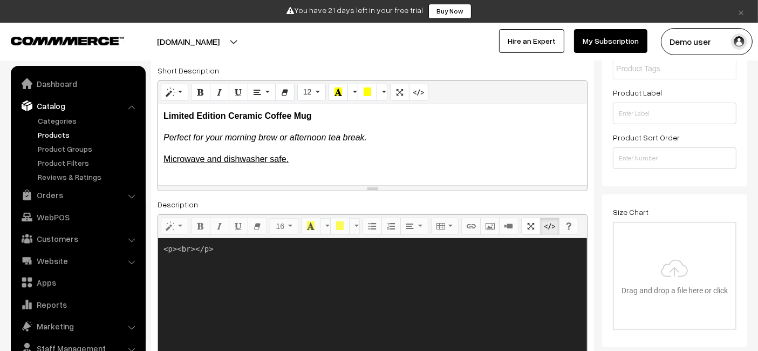
click at [325, 284] on textarea "<p><br></p>" at bounding box center [372, 305] width 429 height 135
paste textarea "<p><b>Limited Edition Ceramic Coffee Mug</b></p> <p><i>Perfect for your morning…"
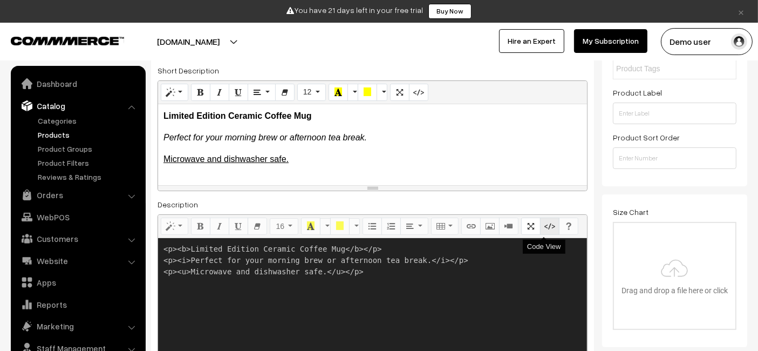
type textarea "<p><b>Limited Edition Ceramic Coffee Mug</b></p> <p><i>Perfect for your morning…"
click at [546, 226] on icon "Code View" at bounding box center [550, 225] width 8 height 9
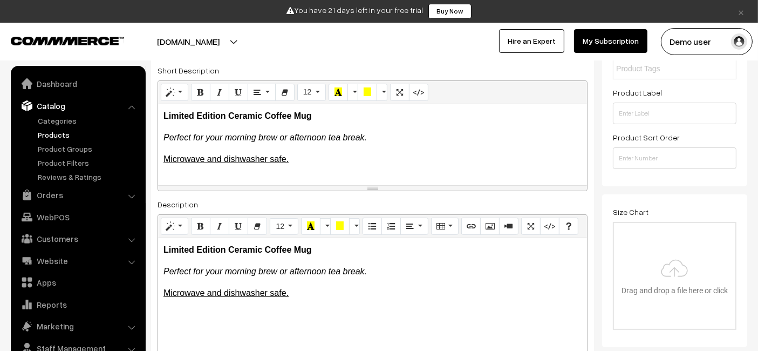
click at [465, 194] on div "Name * Test Product - short description 1 Category ELASTIC 1 × Men's × ELASTIC …" at bounding box center [372, 144] width 443 height 503
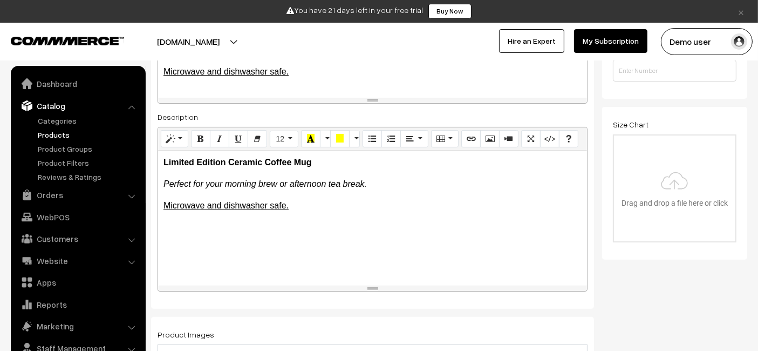
scroll to position [319, 0]
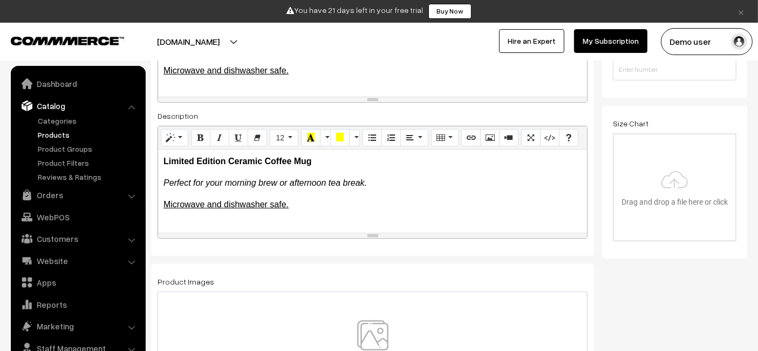
drag, startPoint x: 379, startPoint y: 285, endPoint x: 382, endPoint y: 233, distance: 53.0
click at [382, 233] on div "resize" at bounding box center [372, 235] width 429 height 5
click at [414, 250] on div "Name * Test Product - short description 1 Category ELASTIC 1 × Men's × ELASTIC …" at bounding box center [372, 30] width 443 height 451
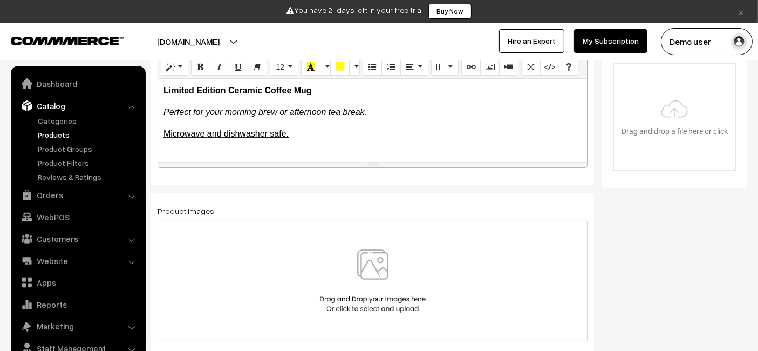
scroll to position [391, 0]
click at [345, 267] on img at bounding box center [372, 280] width 111 height 63
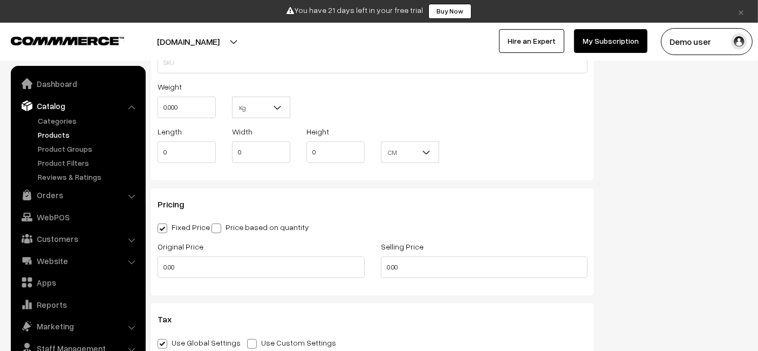
scroll to position [876, 0]
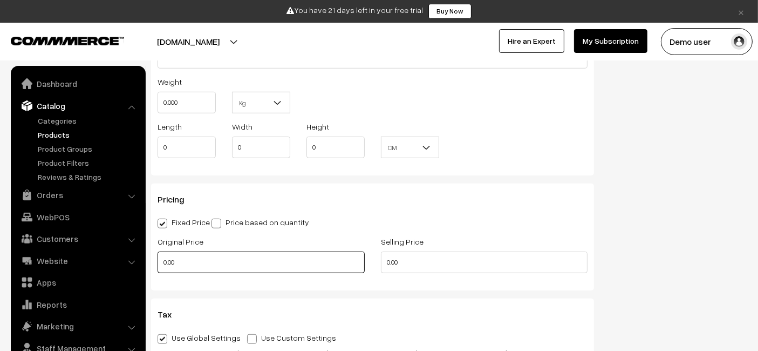
click at [324, 263] on input "0.00" at bounding box center [261, 262] width 207 height 22
click at [324, 263] on input "2" at bounding box center [261, 262] width 207 height 22
type input "2000"
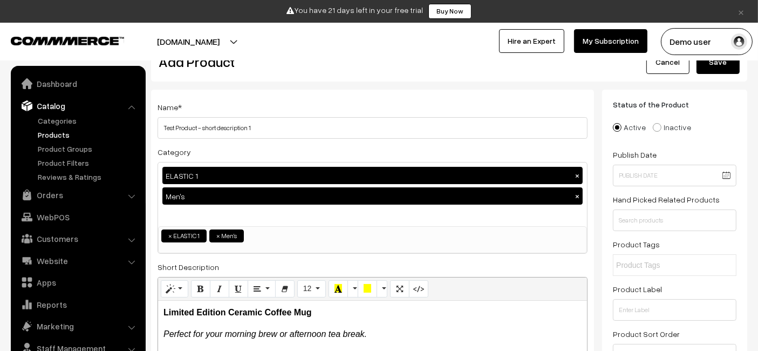
scroll to position [0, 0]
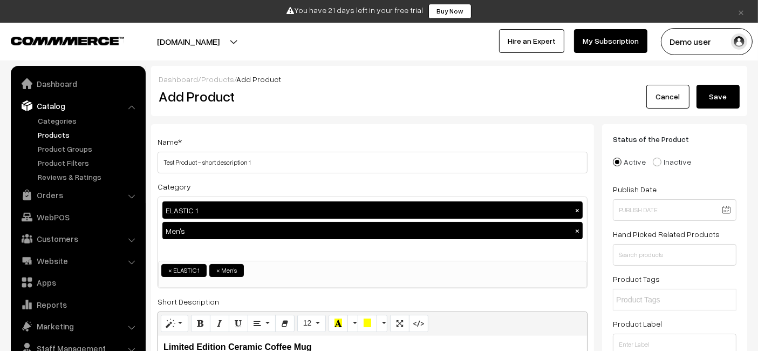
type input "1000"
click at [722, 95] on button "Save" at bounding box center [718, 97] width 43 height 24
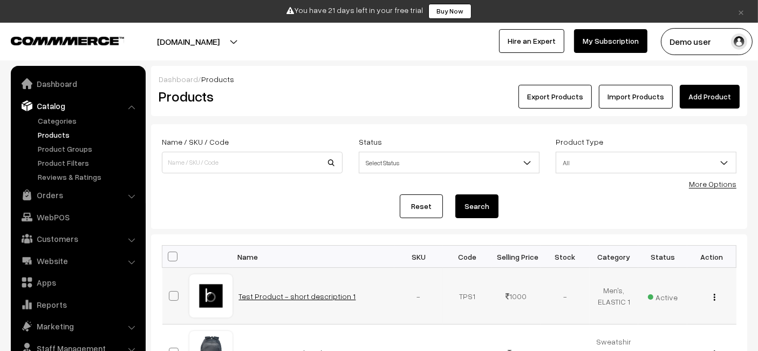
click at [285, 294] on link "Test Product - short description 1" at bounding box center [297, 295] width 117 height 9
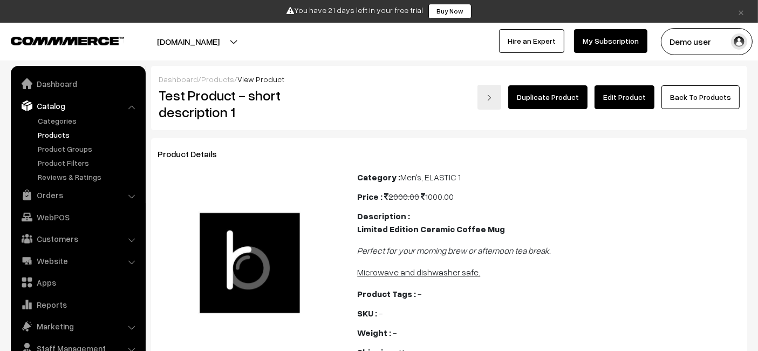
click at [618, 107] on link "Edit Product" at bounding box center [625, 97] width 60 height 24
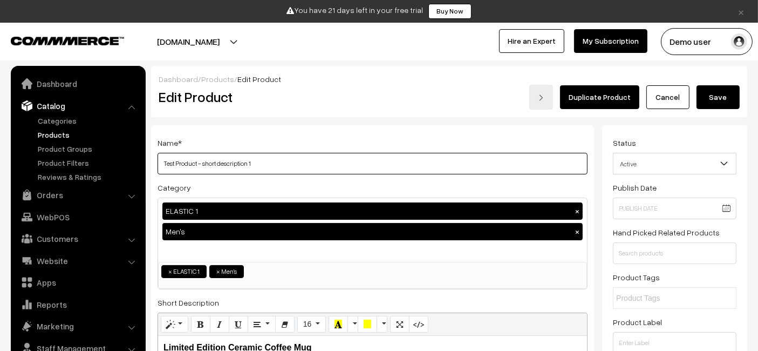
click at [296, 166] on input "Test Product - short description 1" at bounding box center [373, 164] width 430 height 22
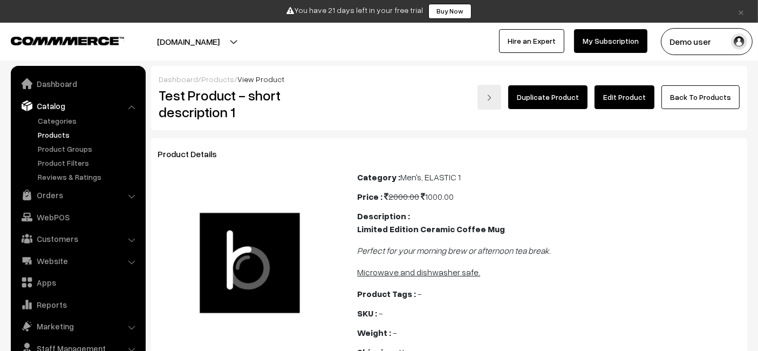
click at [61, 138] on link "Products" at bounding box center [88, 134] width 107 height 11
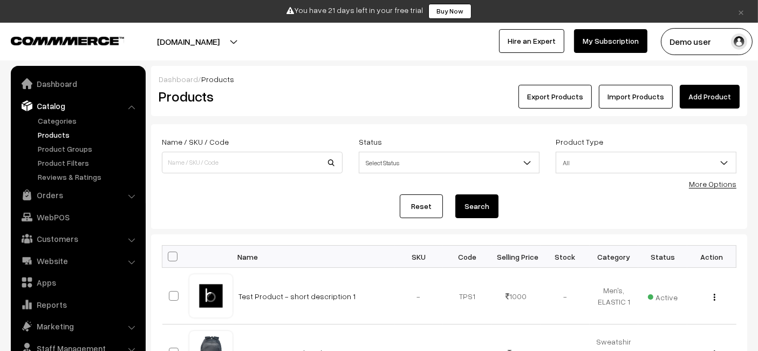
click at [708, 97] on link "Add Product" at bounding box center [710, 97] width 60 height 24
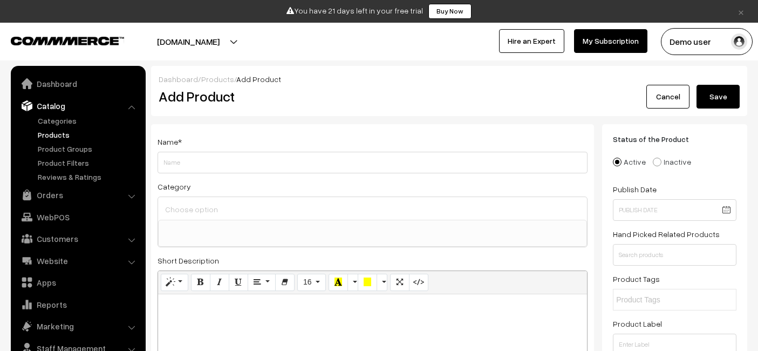
select select
type input "Test Product - short description 1"
